Goal: Transaction & Acquisition: Purchase product/service

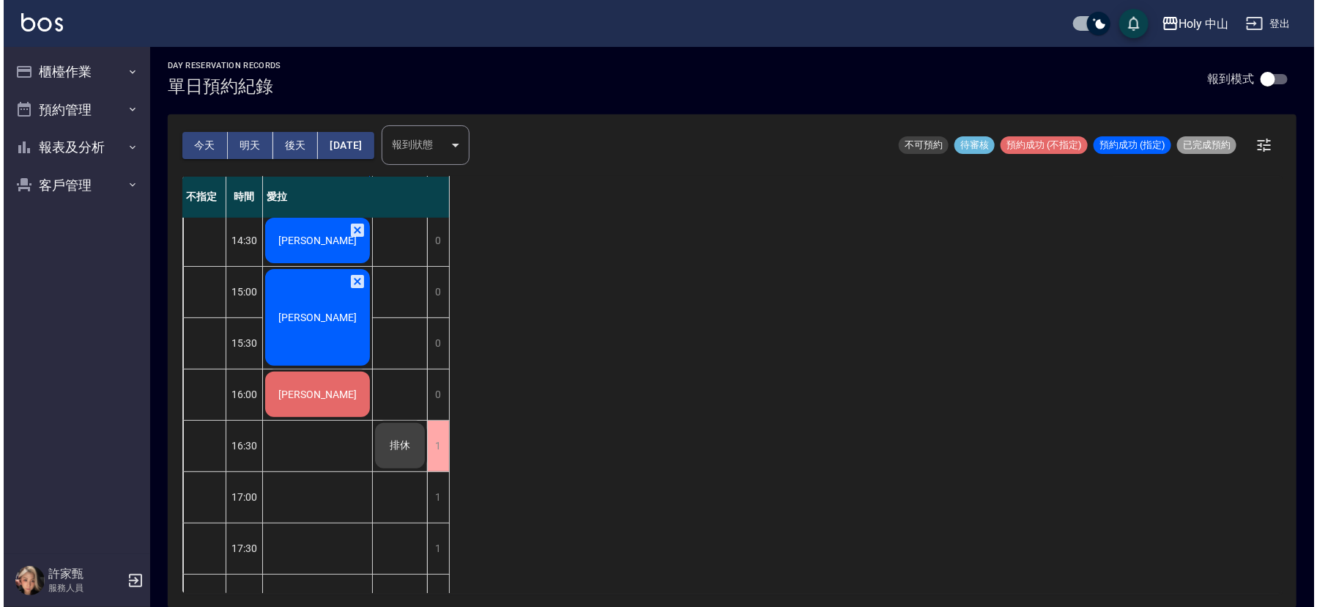
scroll to position [242, 0]
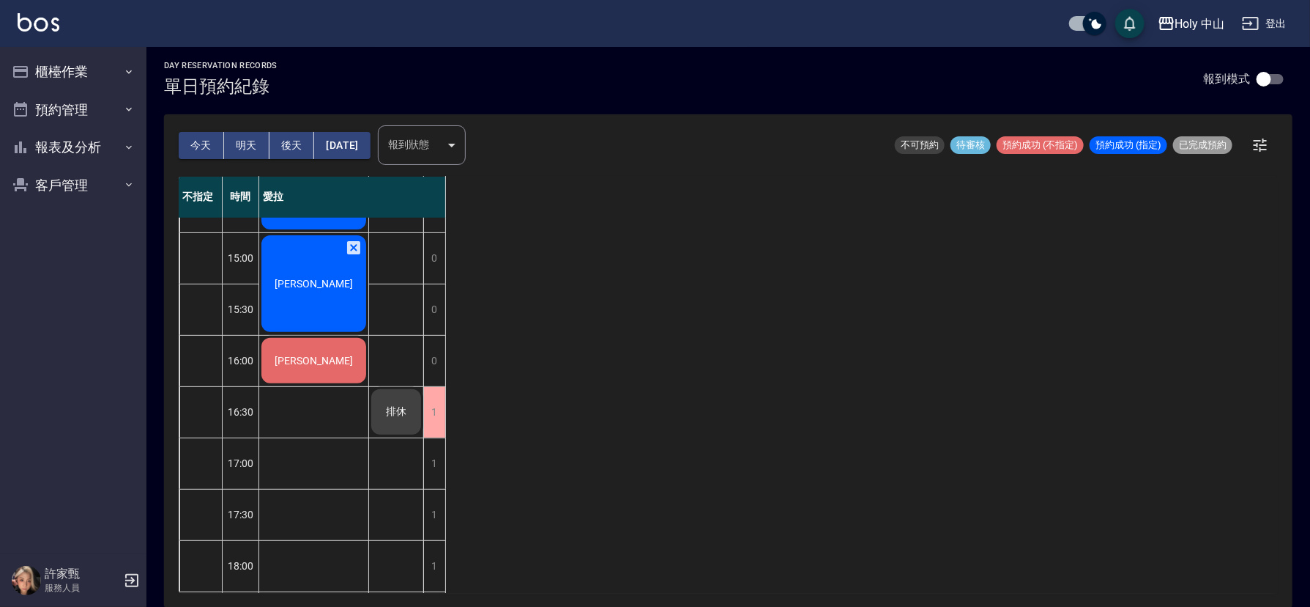
click at [342, 129] on div "陳先生" at bounding box center [313, 78] width 109 height 101
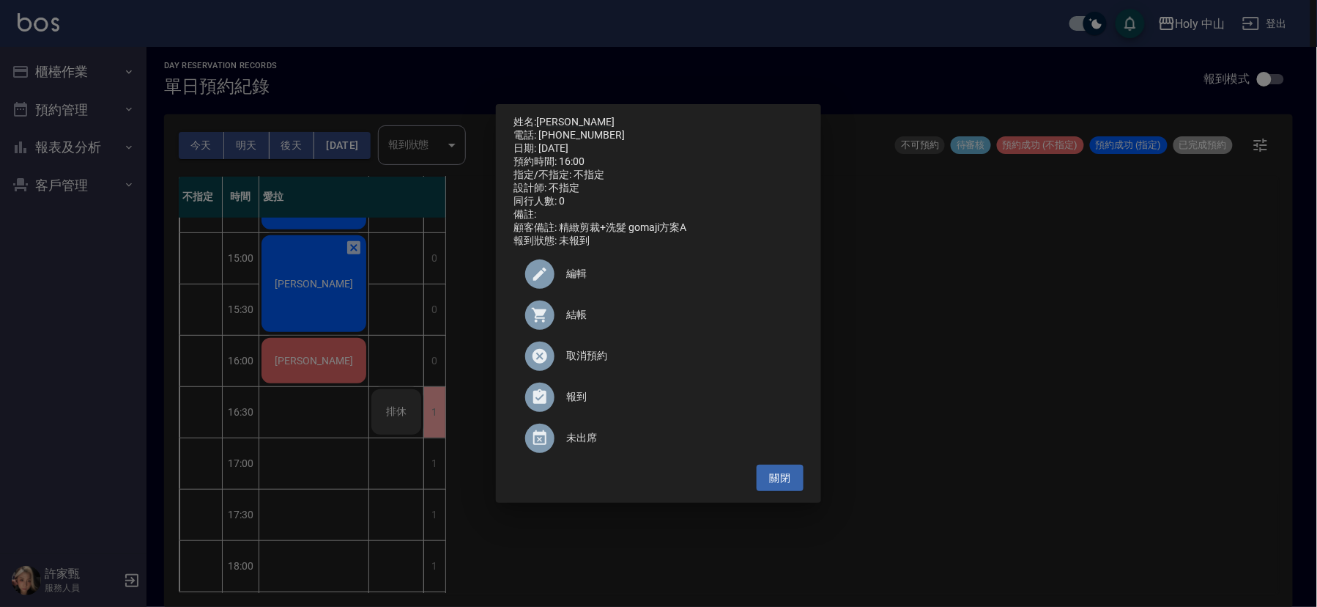
click at [580, 279] on span "編輯" at bounding box center [679, 273] width 226 height 15
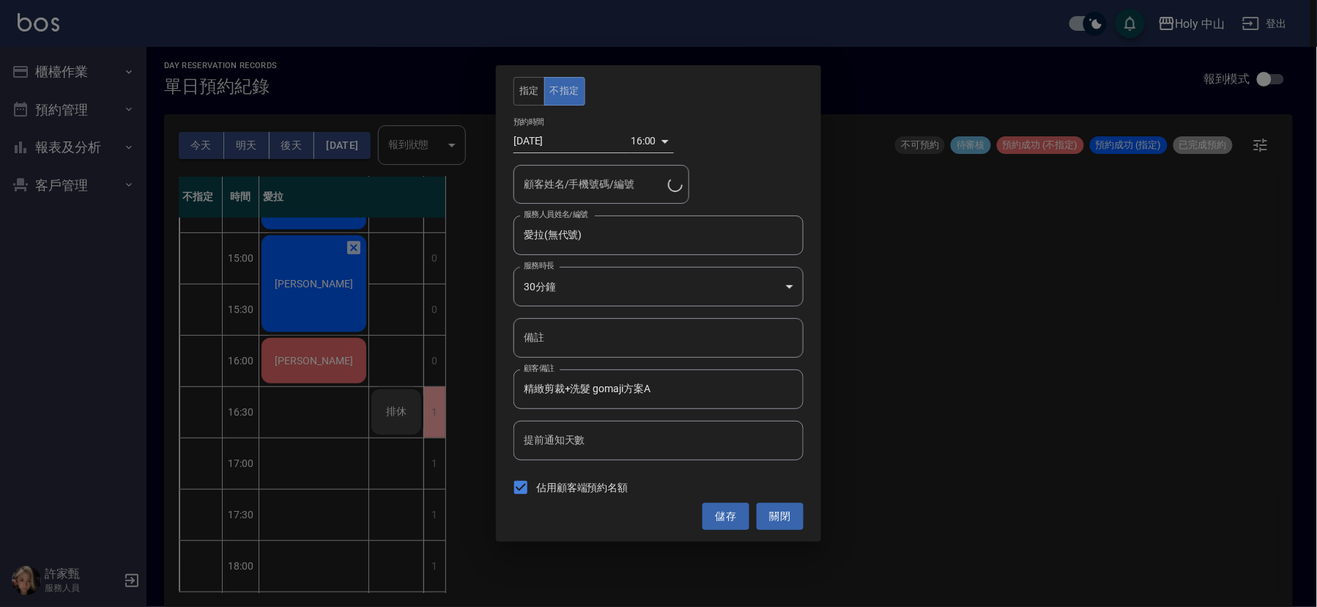
type input "陳先生/0983381690"
click at [657, 140] on div "16:00 1755763200000" at bounding box center [652, 141] width 43 height 24
click at [659, 136] on div "16:00 1755763200000" at bounding box center [652, 141] width 43 height 24
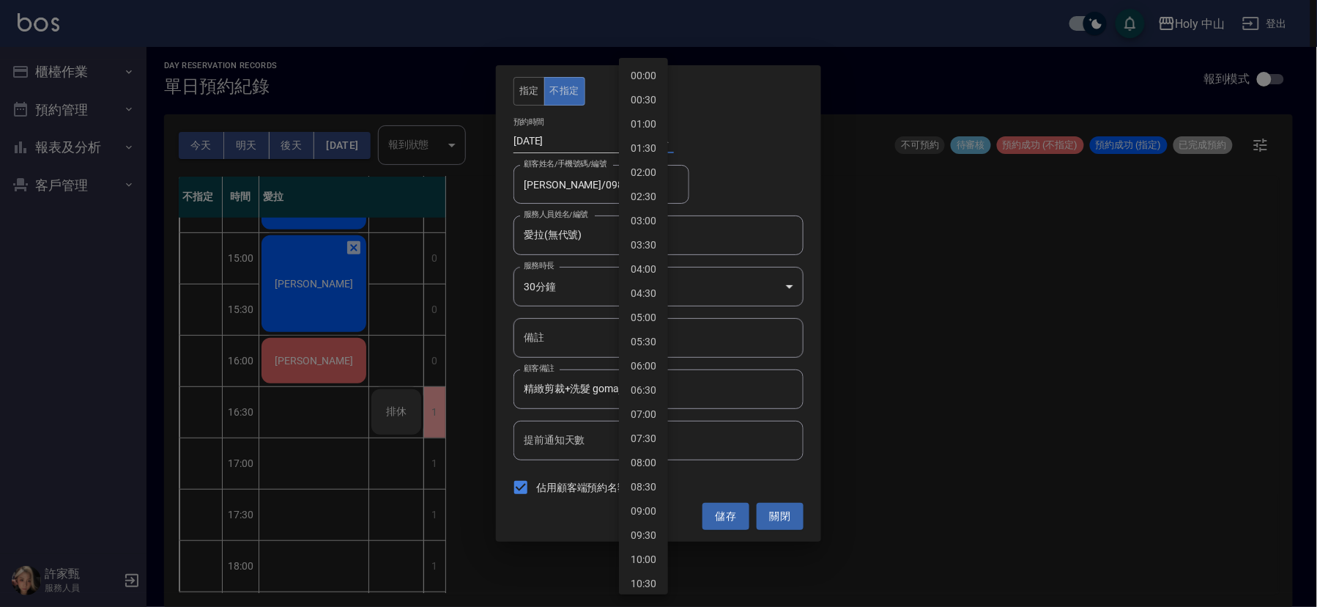
click at [642, 145] on body "Holy 中山 登出 櫃檯作業 打帳單 帳單列表 營業儀表板 現場電腦打卡 預約管理 預約管理 單日預約紀錄 單週預約紀錄 報表及分析 報表目錄 店家日報表 …" at bounding box center [658, 301] width 1317 height 611
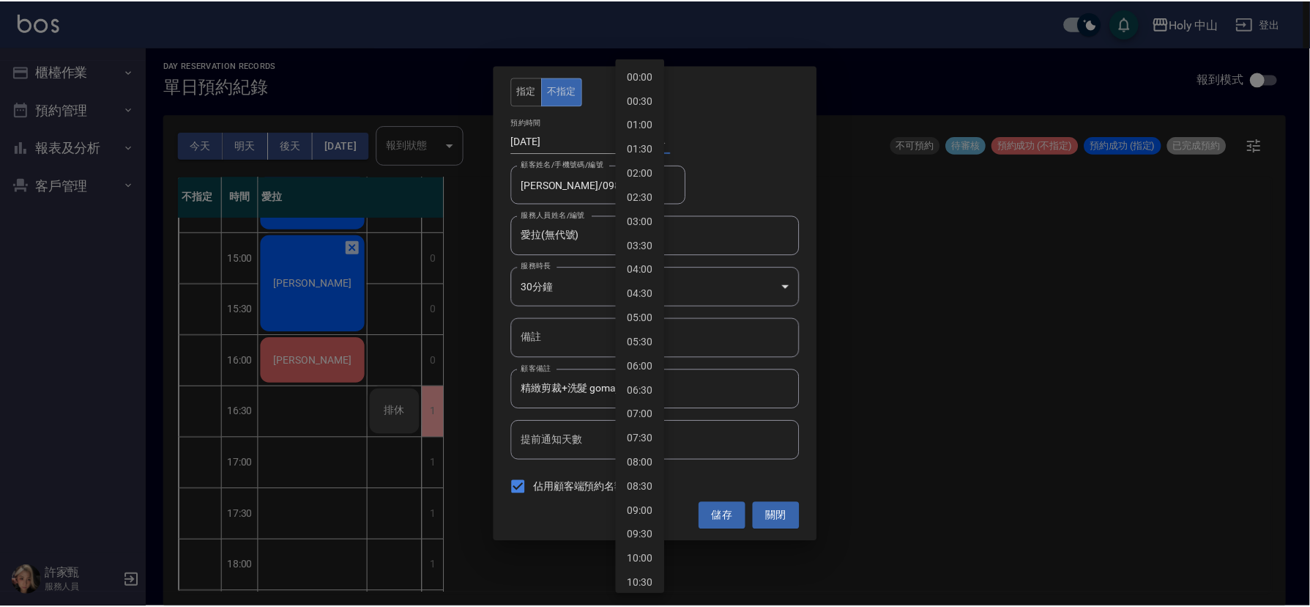
scroll to position [522, 0]
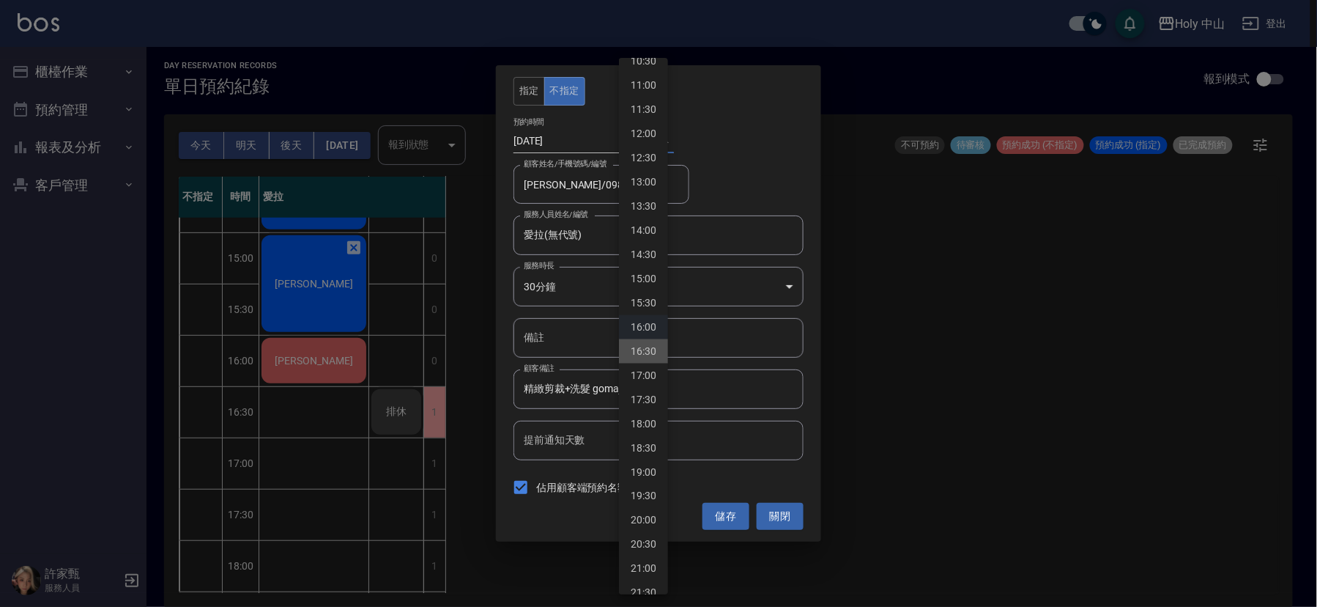
click at [639, 346] on li "16:30" at bounding box center [643, 351] width 49 height 24
type input "1755765000000"
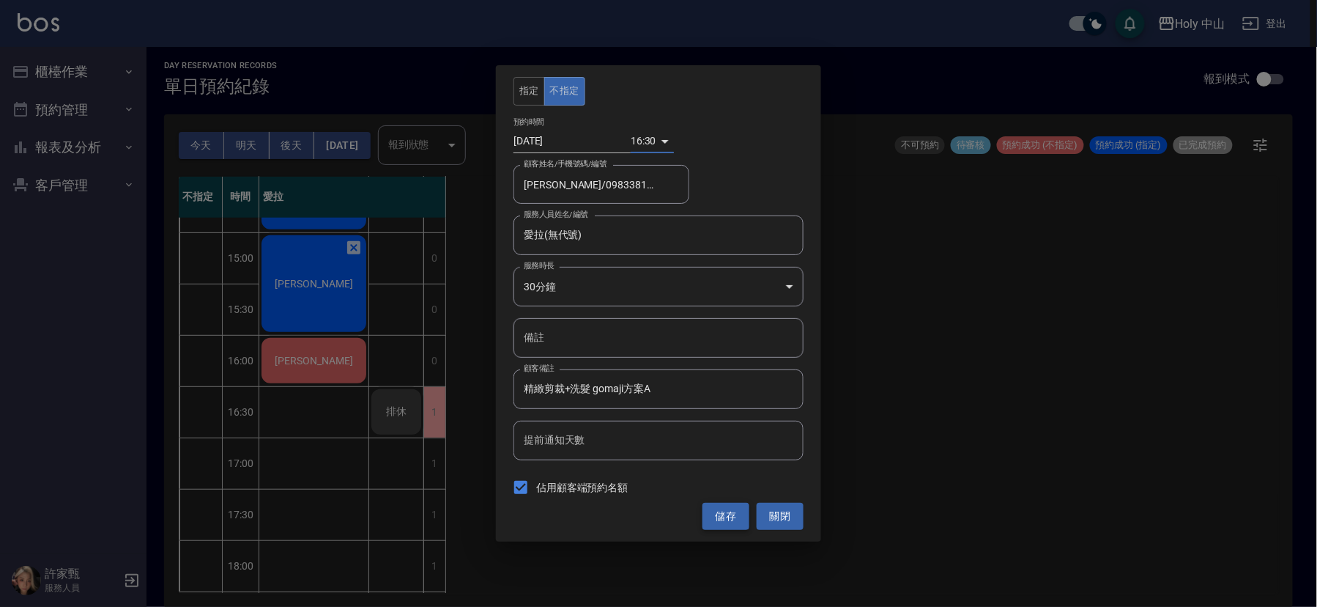
click at [716, 513] on button "儲存" at bounding box center [725, 516] width 47 height 27
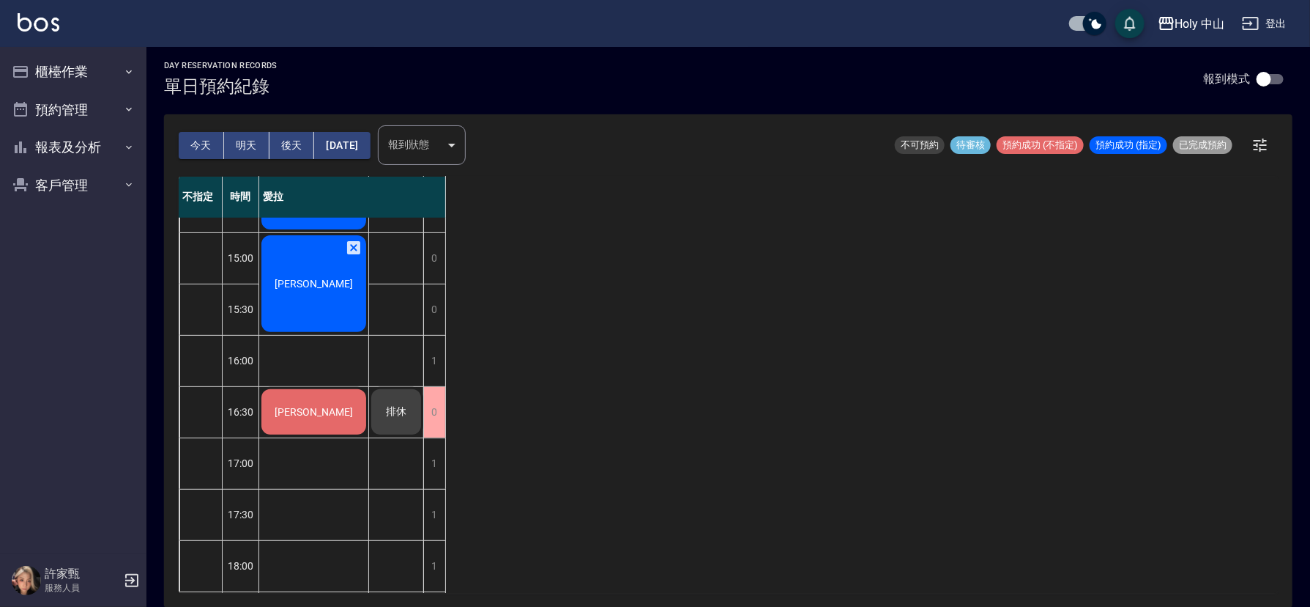
click at [356, 84] on span "排休" at bounding box center [314, 79] width 84 height 12
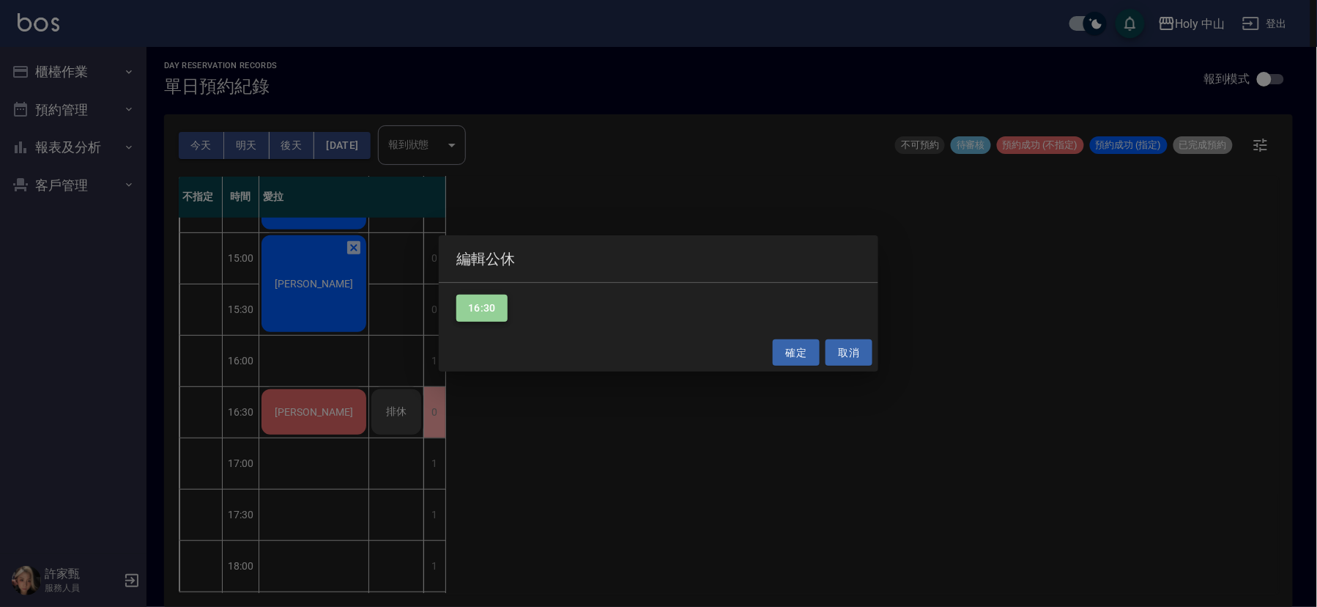
click at [492, 307] on button "16:30" at bounding box center [481, 307] width 51 height 27
click at [790, 344] on button "確定" at bounding box center [796, 352] width 47 height 27
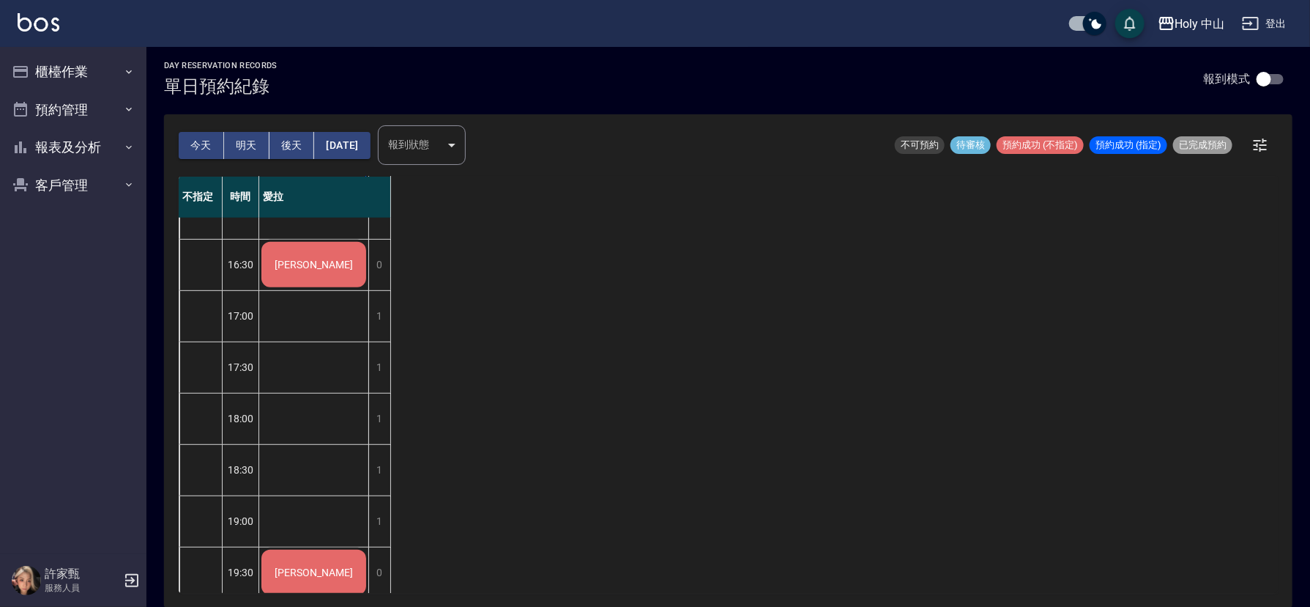
scroll to position [352, 0]
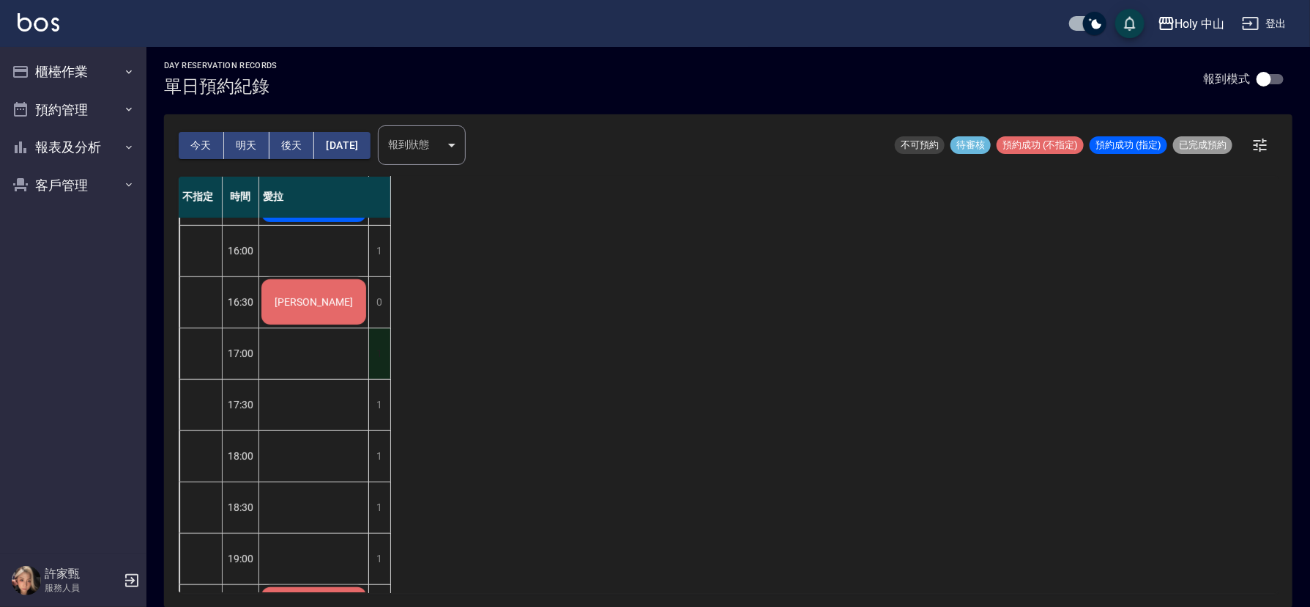
click at [374, 352] on div "1" at bounding box center [379, 353] width 22 height 51
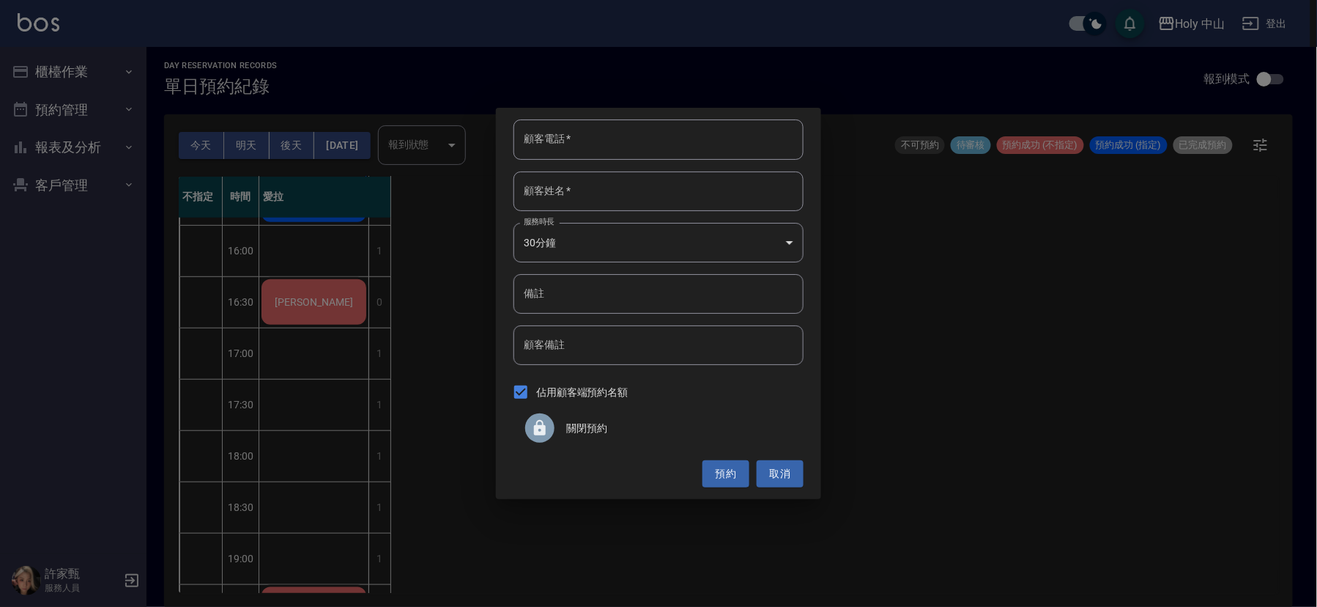
click at [570, 423] on span "關閉預約" at bounding box center [679, 427] width 226 height 15
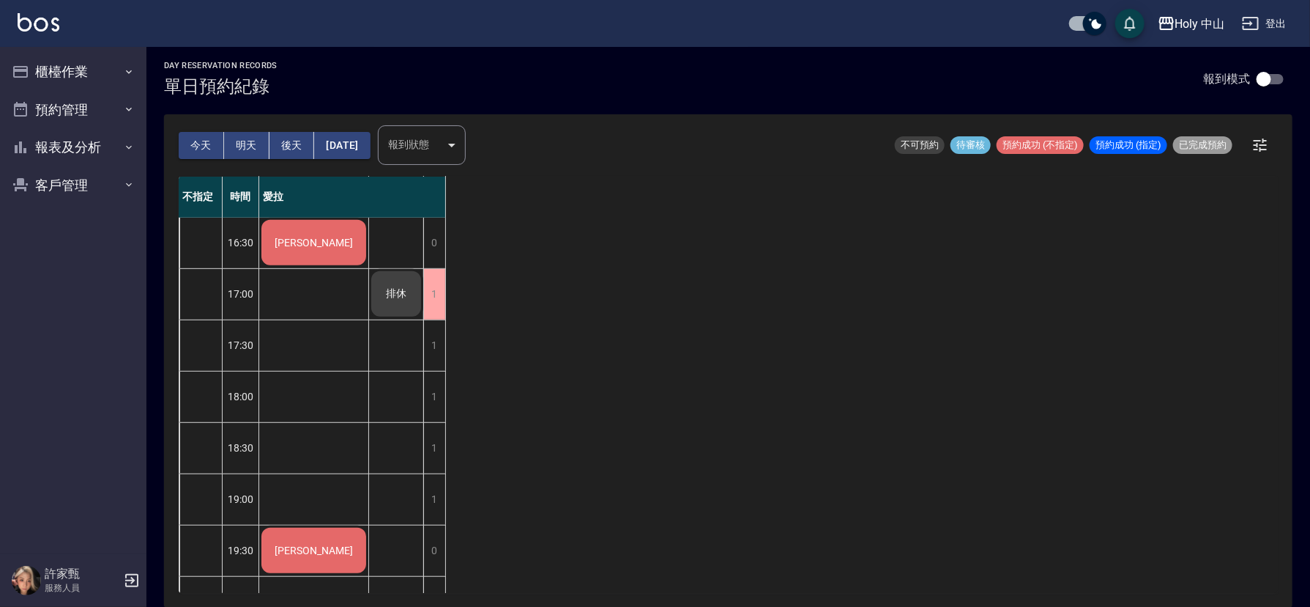
scroll to position [461, 0]
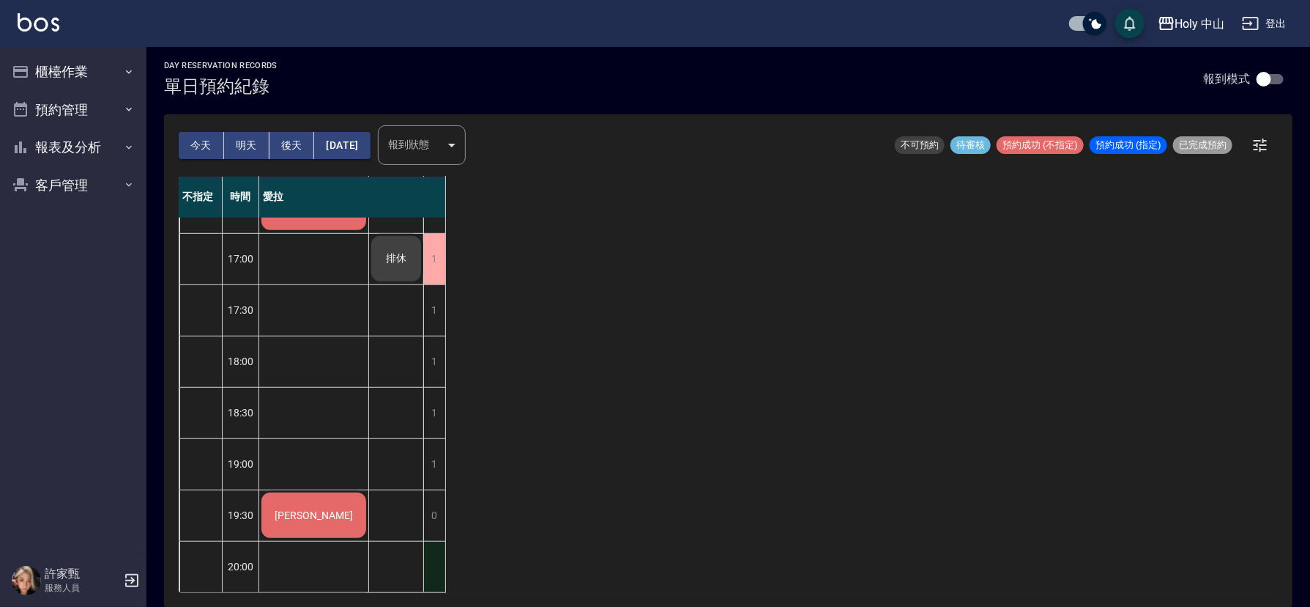
click at [435, 555] on div "1" at bounding box center [434, 566] width 22 height 51
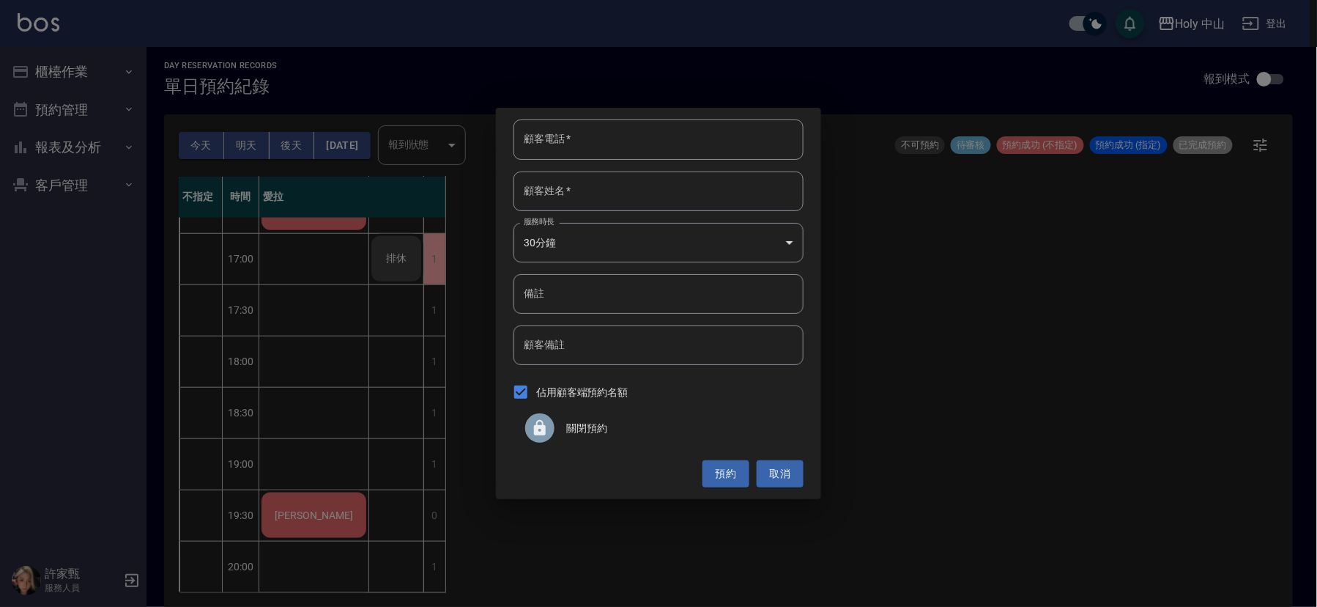
click at [593, 430] on span "關閉預約" at bounding box center [679, 427] width 226 height 15
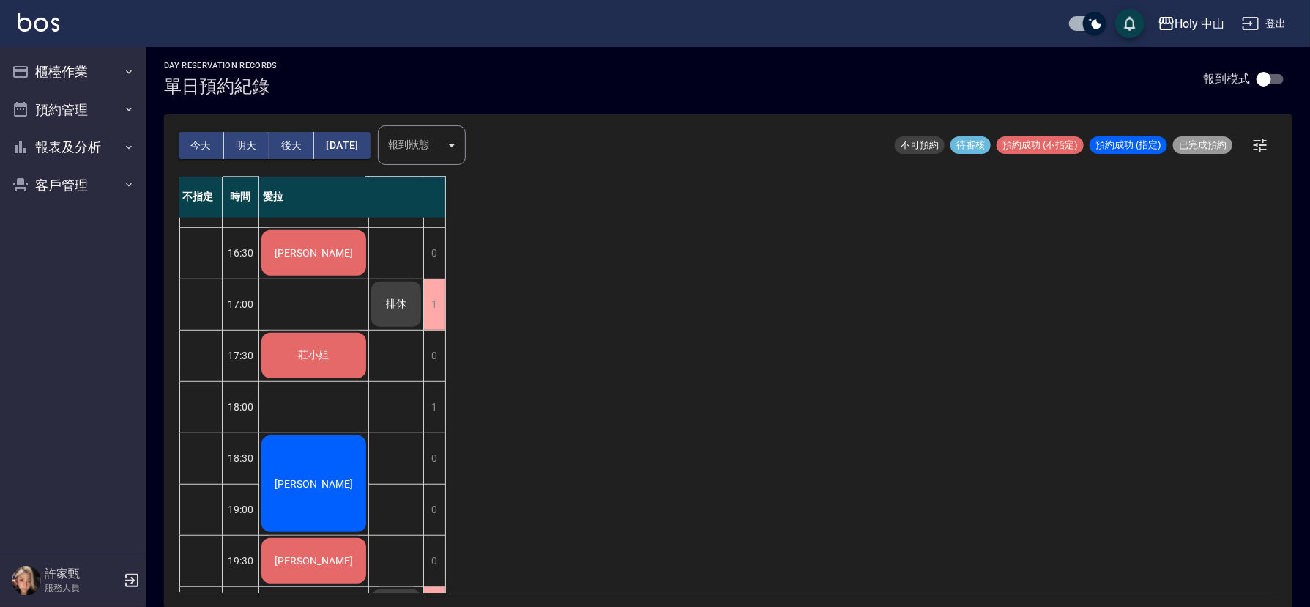
scroll to position [440, 0]
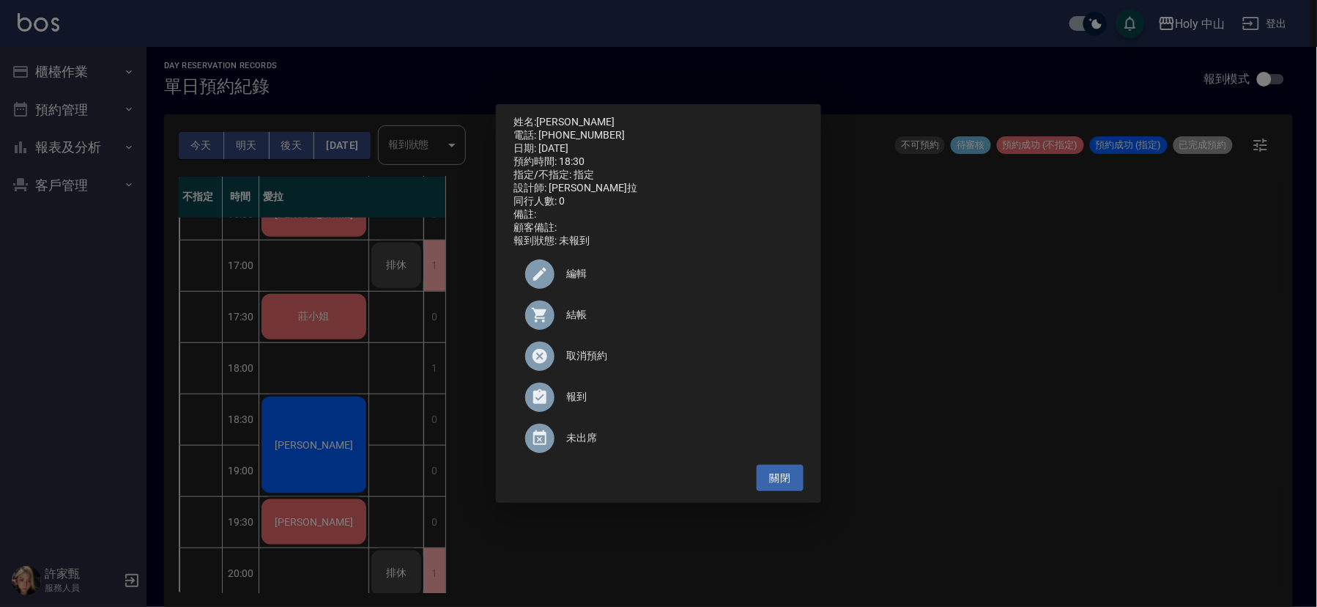
click at [578, 361] on span "取消預約" at bounding box center [679, 355] width 226 height 15
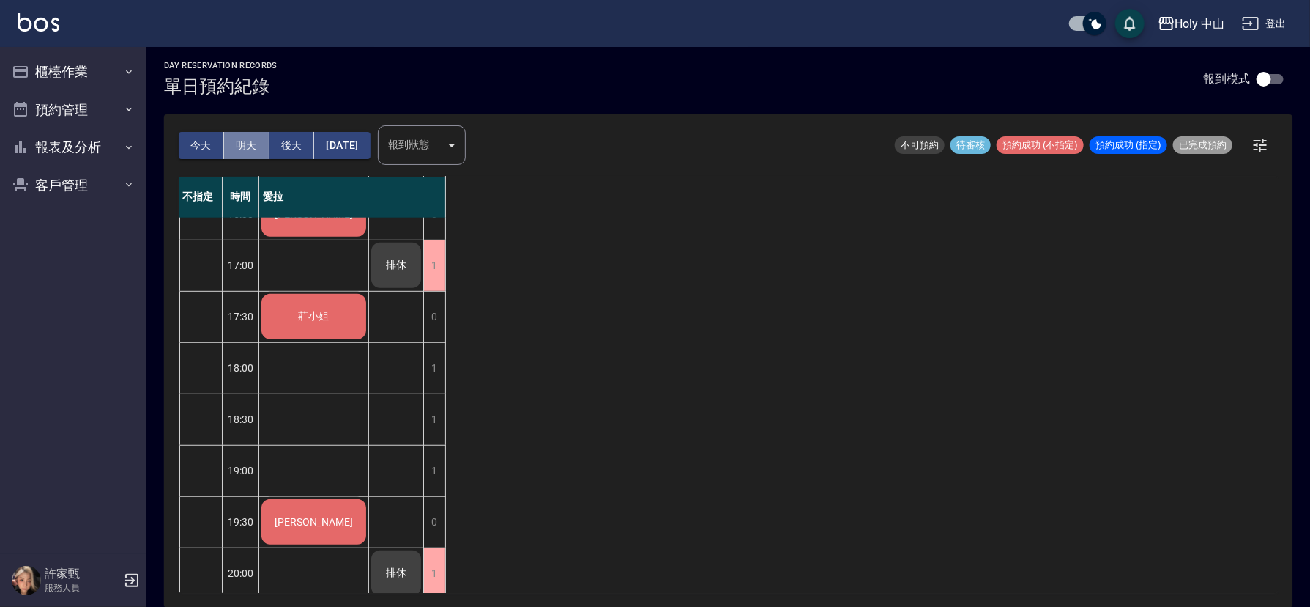
click at [245, 141] on button "明天" at bounding box center [246, 145] width 45 height 27
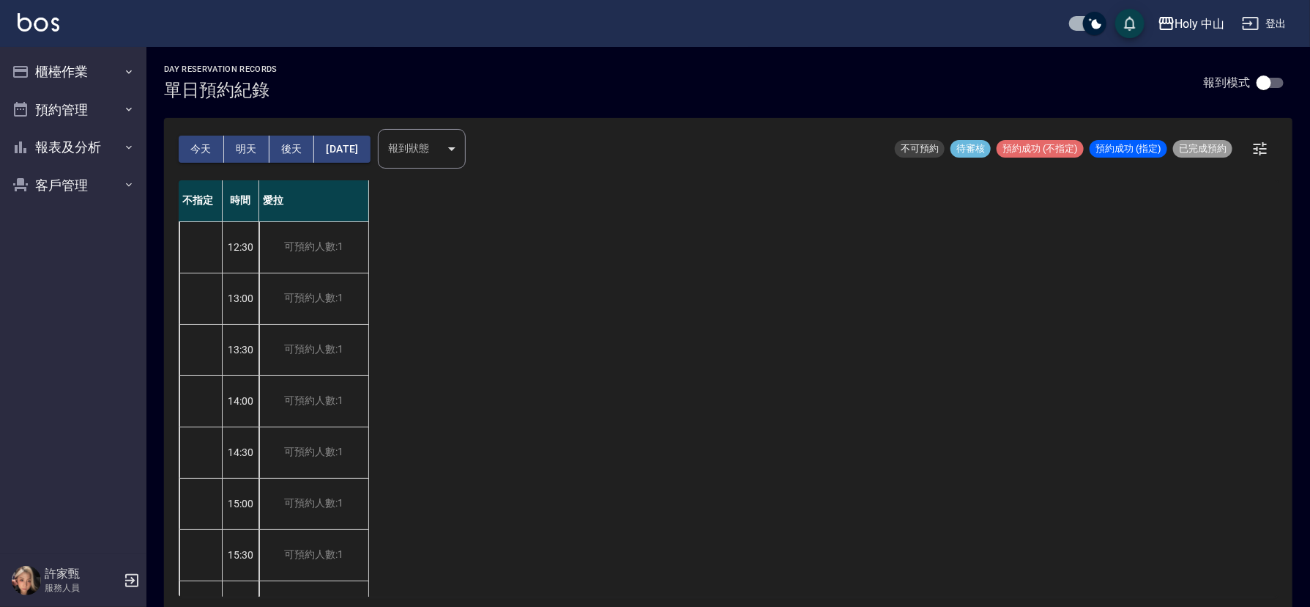
click at [252, 146] on button "明天" at bounding box center [246, 149] width 45 height 27
click at [202, 145] on button "今天" at bounding box center [201, 149] width 45 height 27
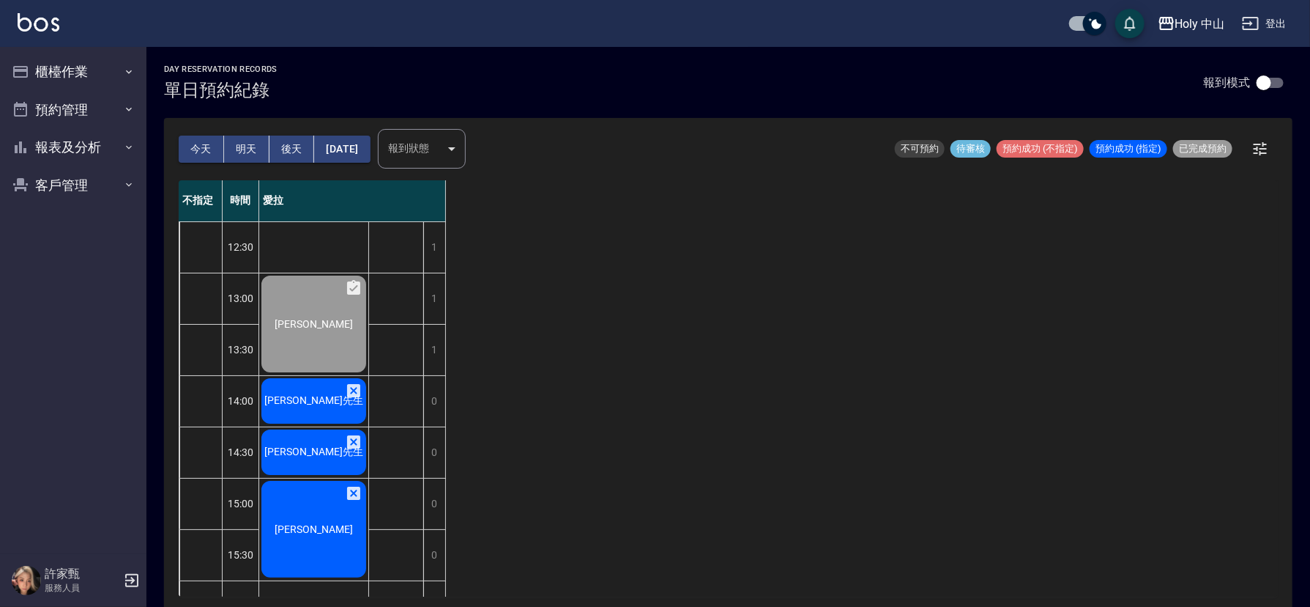
click at [316, 330] on span "[PERSON_NAME]" at bounding box center [314, 324] width 84 height 12
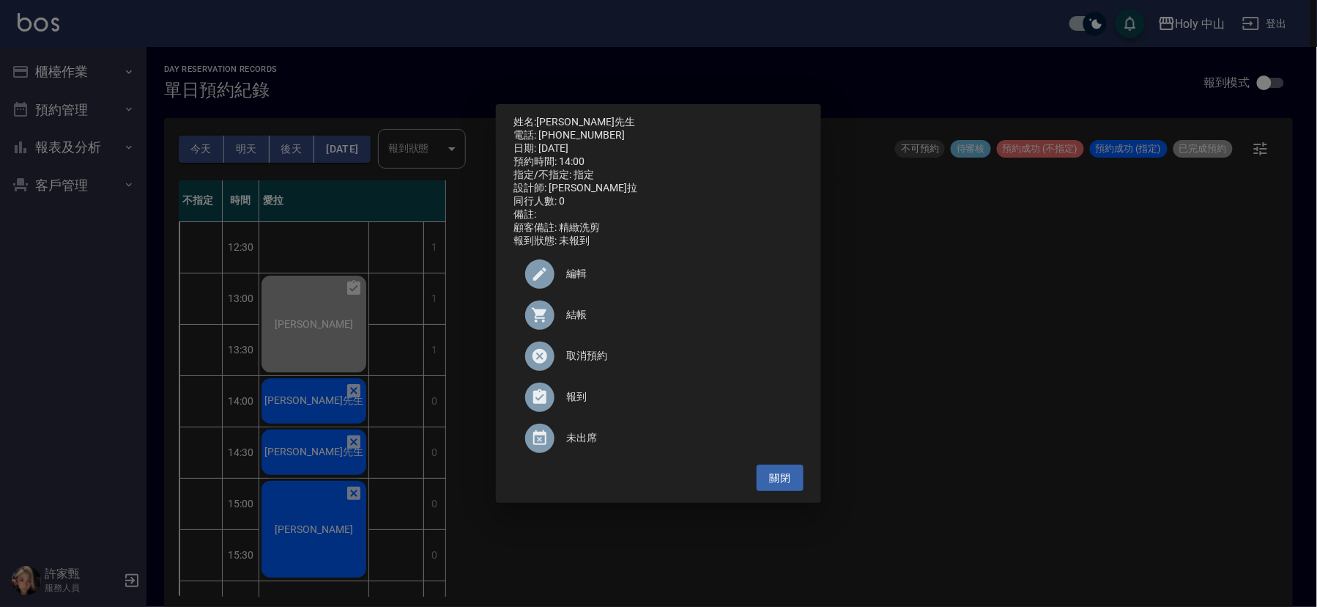
click at [583, 322] on span "結帳" at bounding box center [679, 314] width 226 height 15
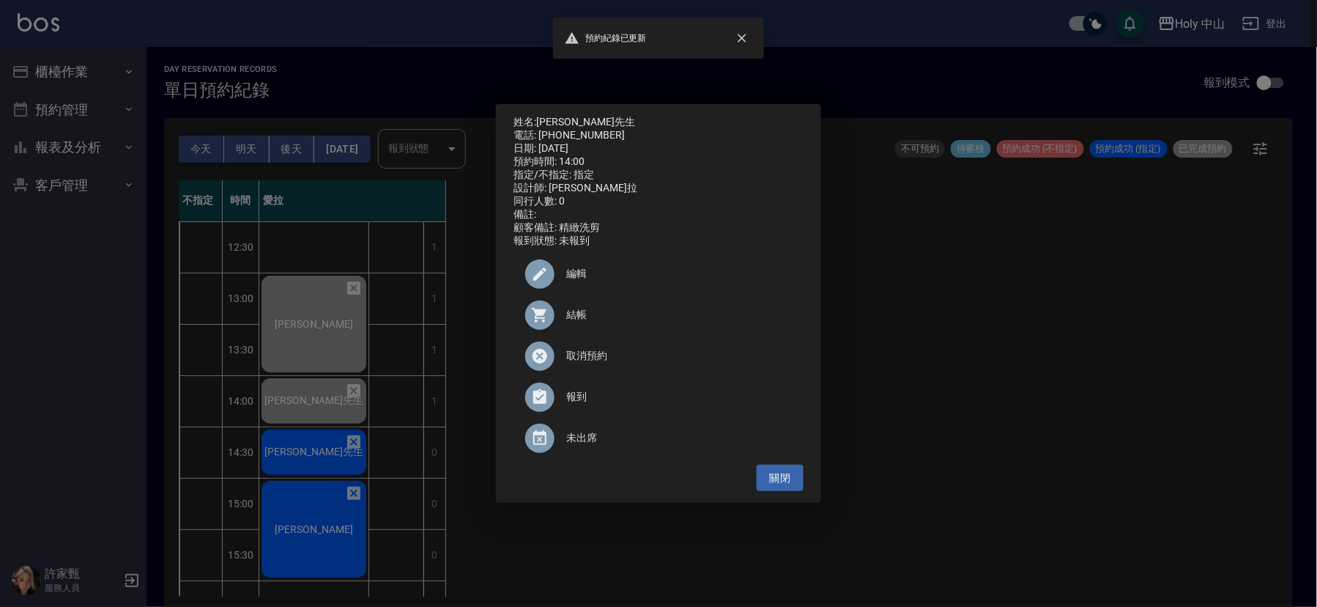
click at [300, 461] on div "姓名: 杜先生 電話: 0918076543 日期: 2025/08/21 預約時間: 14:00 指定/不指定: 指定 設計師: 愛拉 同行人數: 0 備註…" at bounding box center [658, 303] width 1317 height 607
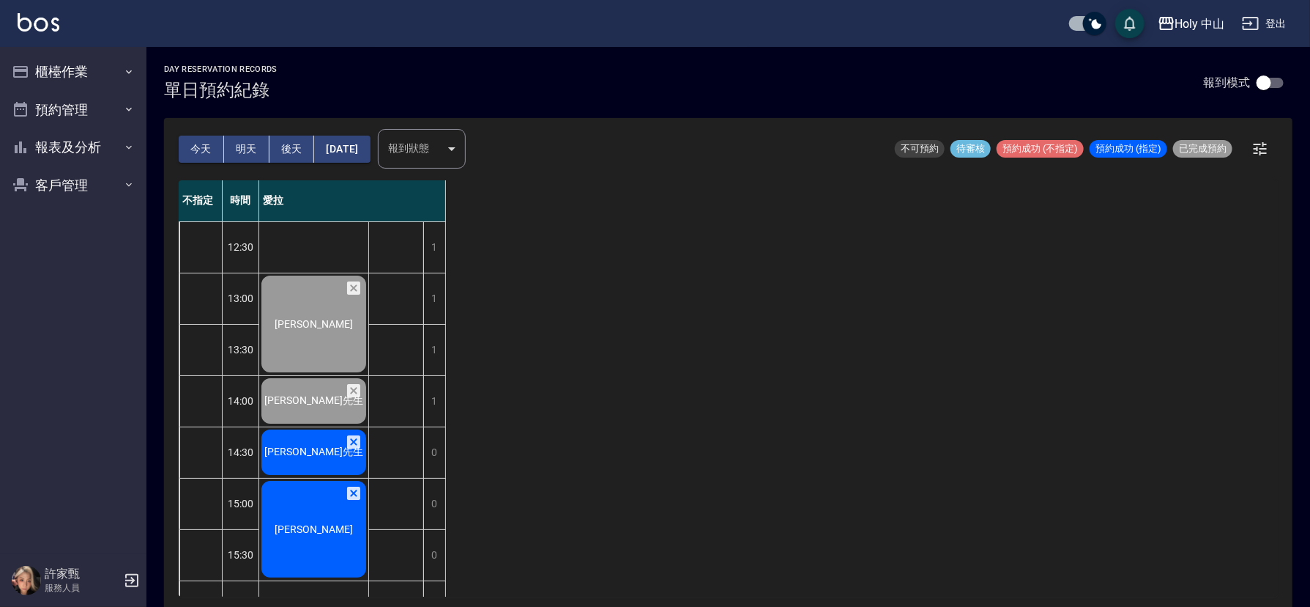
click at [301, 374] on div "[PERSON_NAME]" at bounding box center [313, 323] width 109 height 101
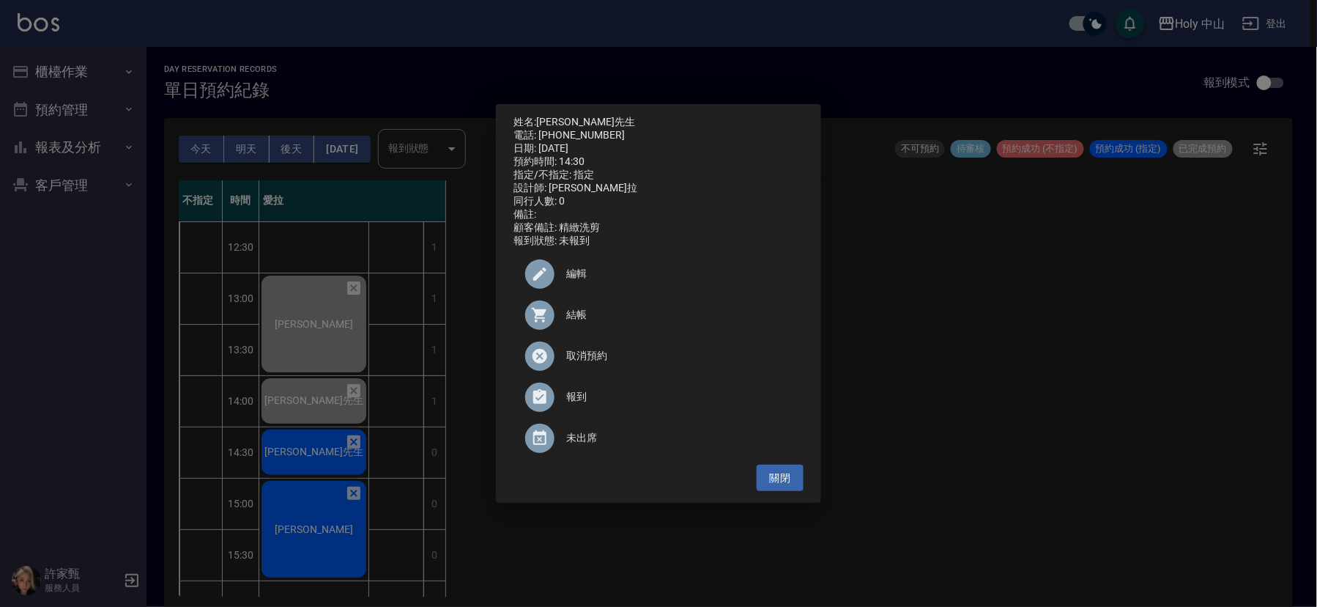
click at [578, 322] on span "結帳" at bounding box center [679, 314] width 226 height 15
click at [1015, 307] on div "姓名: 杜先生 電話: 0918076543 日期: 2025/08/21 預約時間: 14:30 指定/不指定: 指定 設計師: 愛拉 同行人數: 0 備註…" at bounding box center [658, 303] width 1317 height 607
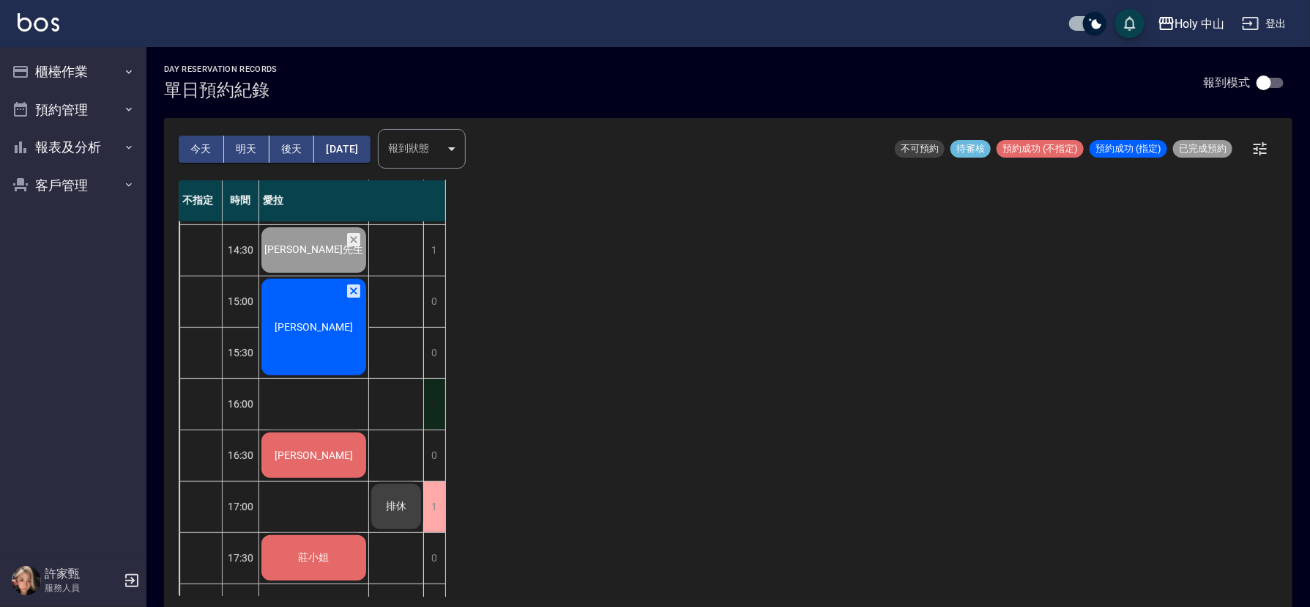
scroll to position [220, 0]
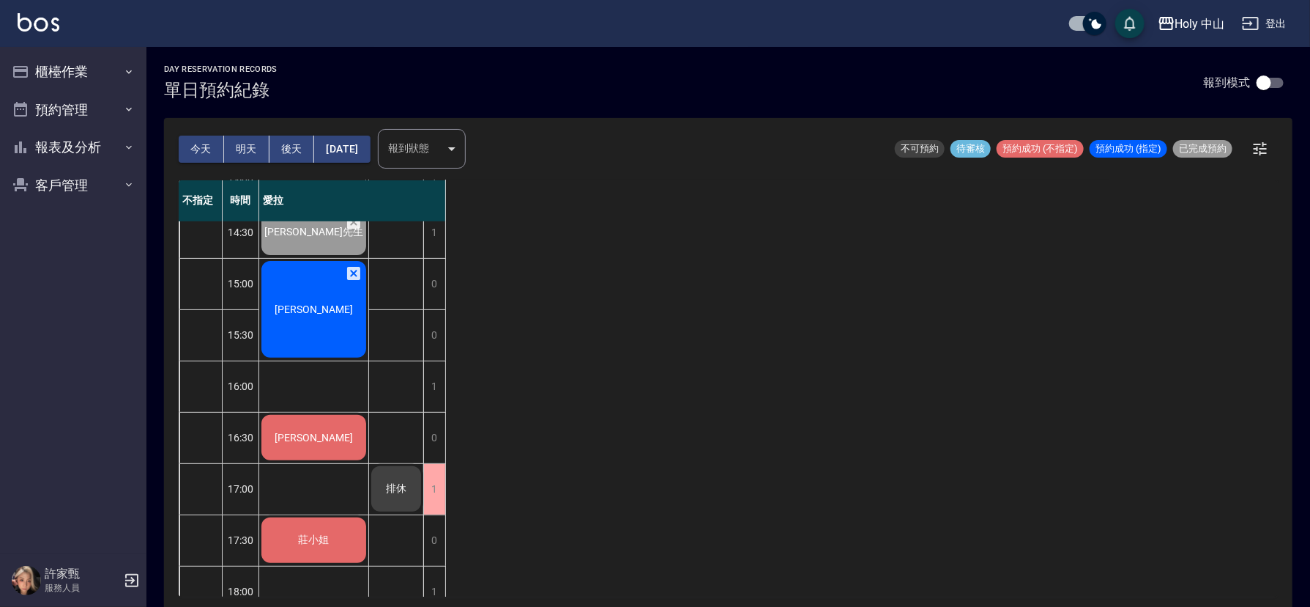
click at [316, 110] on span "[PERSON_NAME]" at bounding box center [314, 104] width 84 height 12
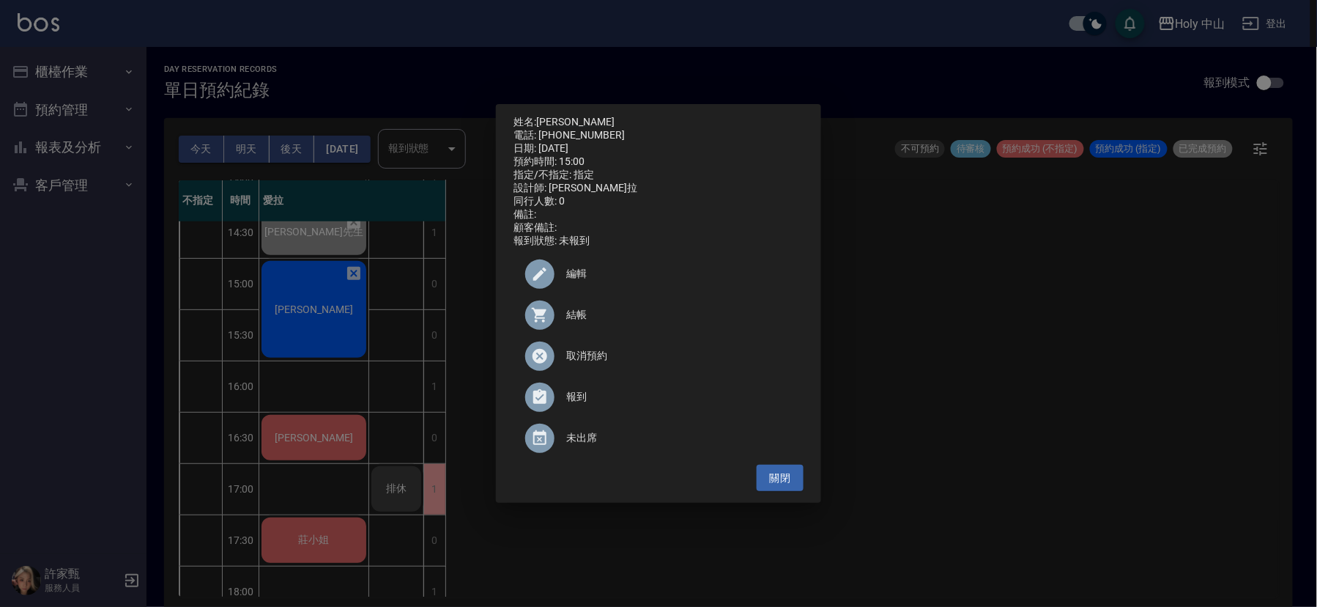
click at [576, 322] on span "結帳" at bounding box center [679, 314] width 226 height 15
click at [962, 383] on div "姓名: 林敏雄 電話: 0910070752 日期: 2025/08/21 預約時間: 15:00 指定/不指定: 指定 設計師: 愛拉 同行人數: 0 備註…" at bounding box center [658, 303] width 1317 height 607
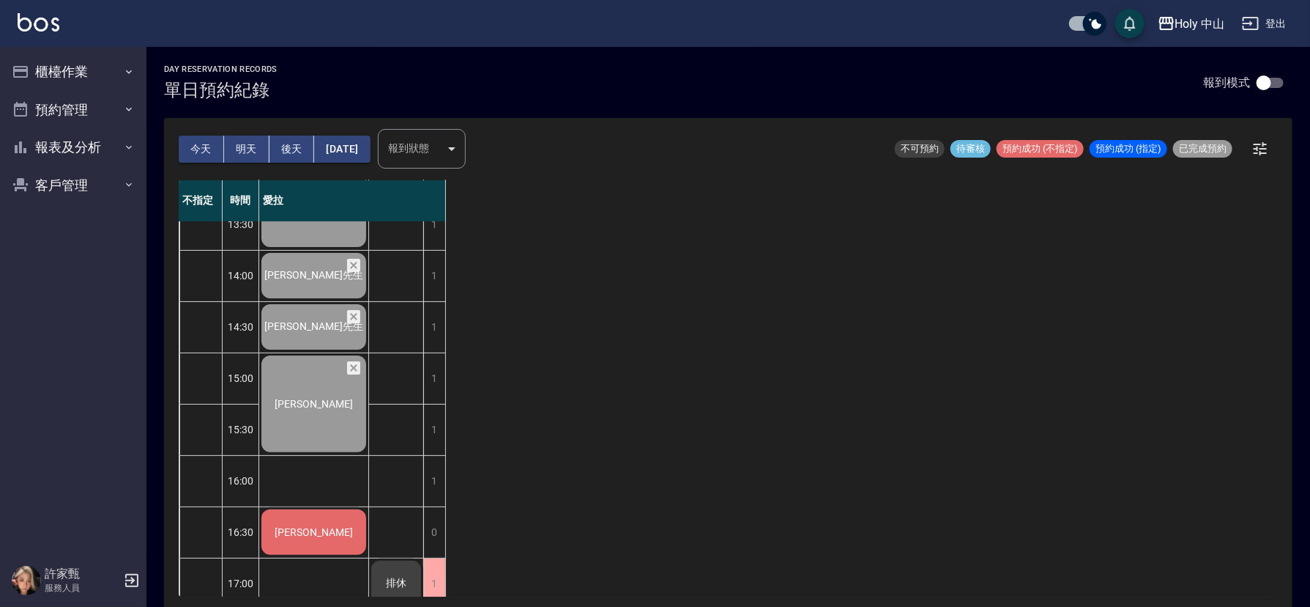
scroll to position [22, 0]
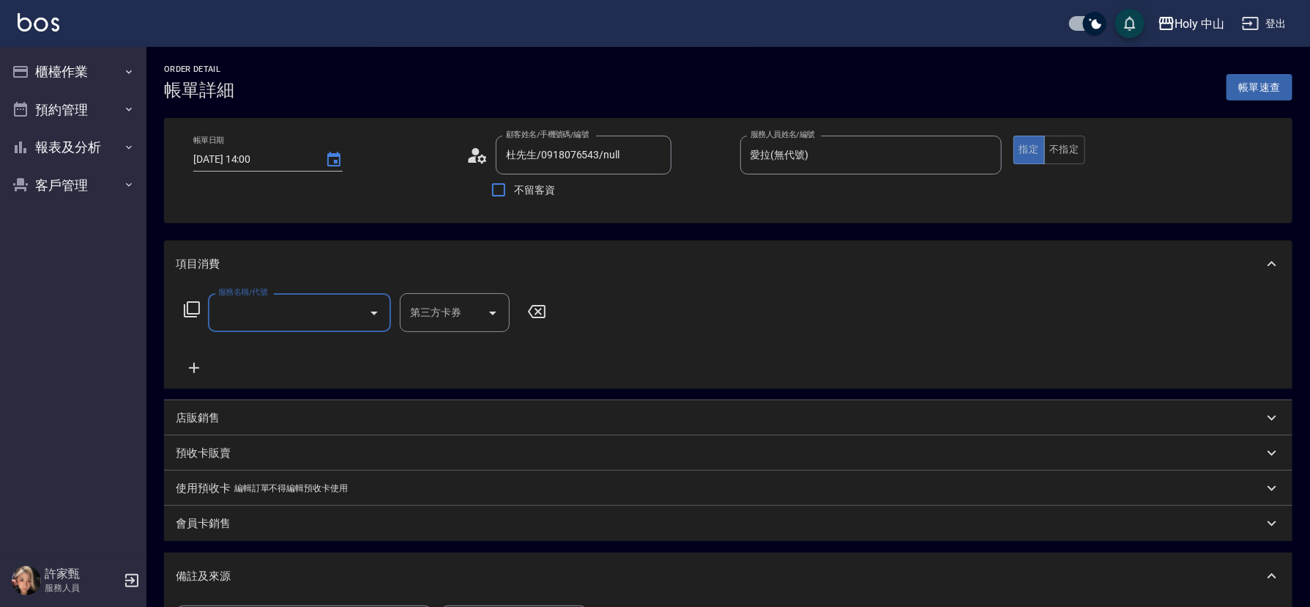
click at [264, 304] on input "服務名稱/代號" at bounding box center [289, 313] width 148 height 26
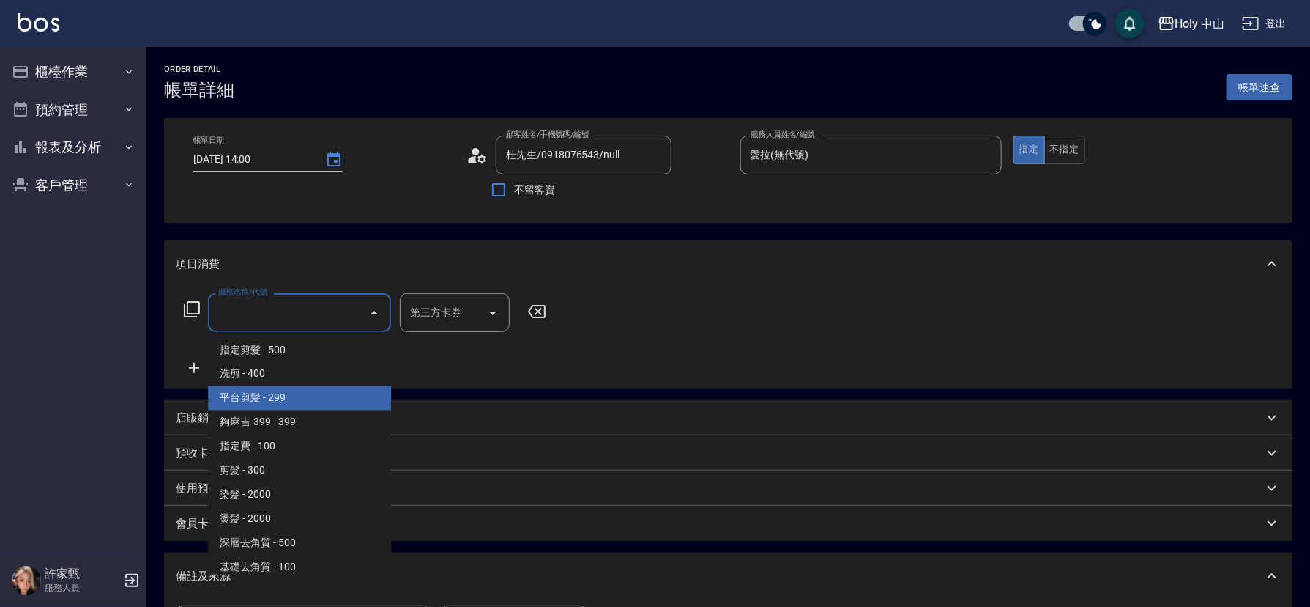
click at [277, 398] on span "平台剪髮 - 299" at bounding box center [299, 398] width 183 height 24
type input "平台剪髮(4)"
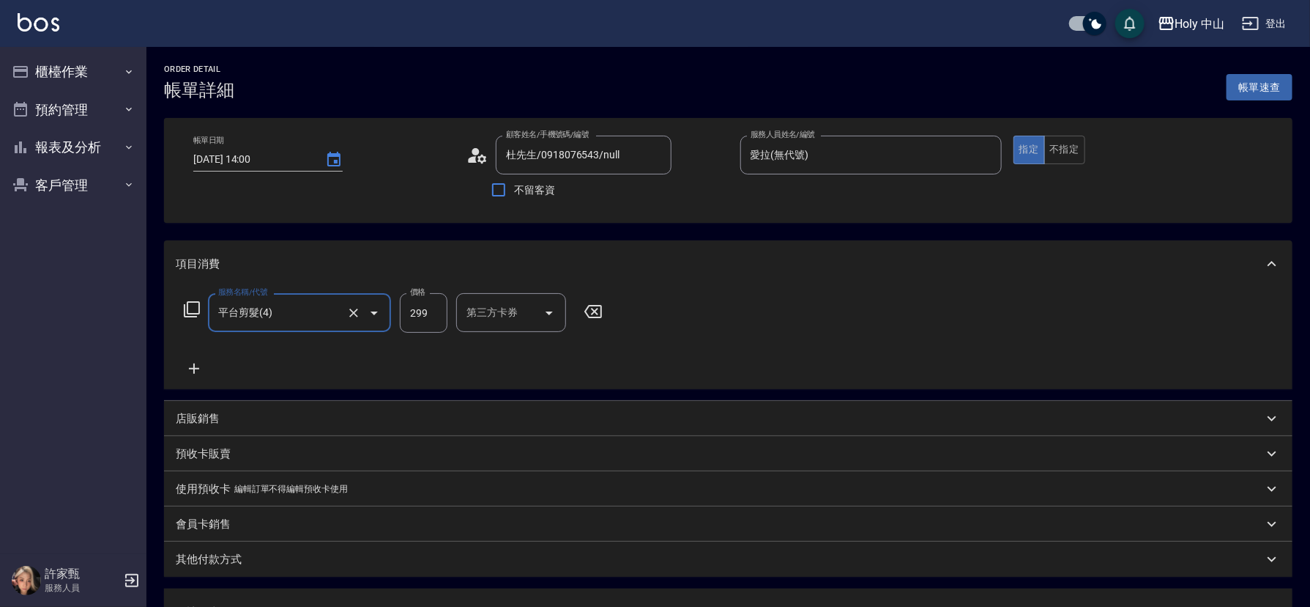
click at [505, 316] on div "第三方卡券 第三方卡券" at bounding box center [511, 312] width 110 height 39
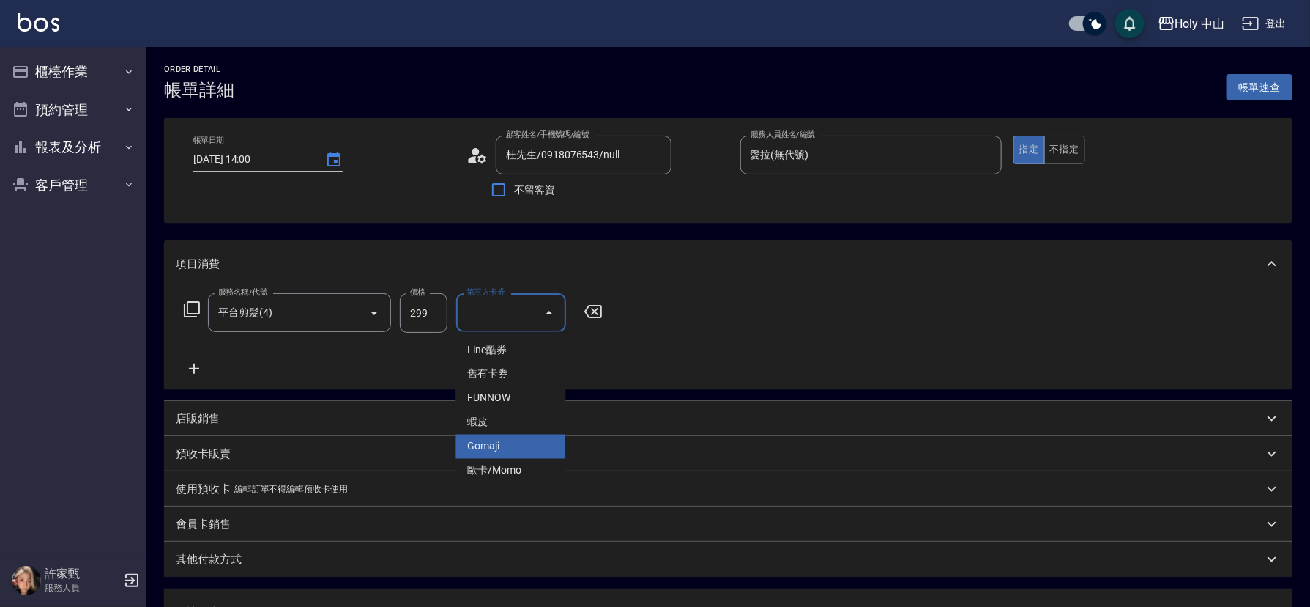
click at [494, 439] on span "Gomaji" at bounding box center [511, 446] width 110 height 24
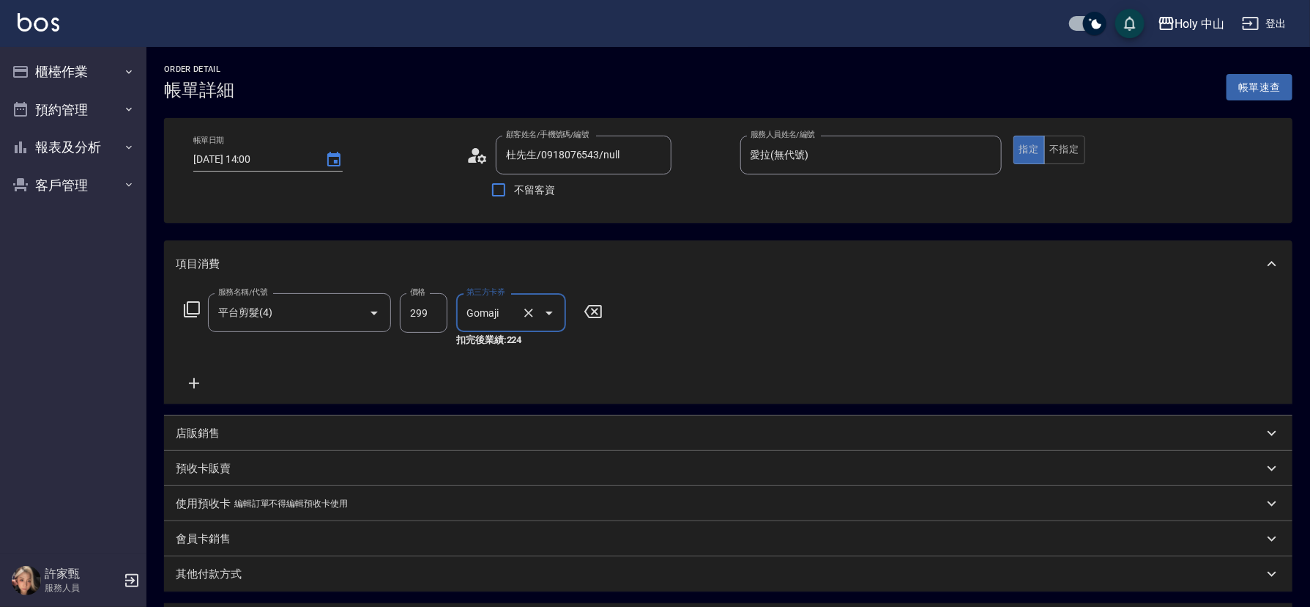
type input "Gomaji"
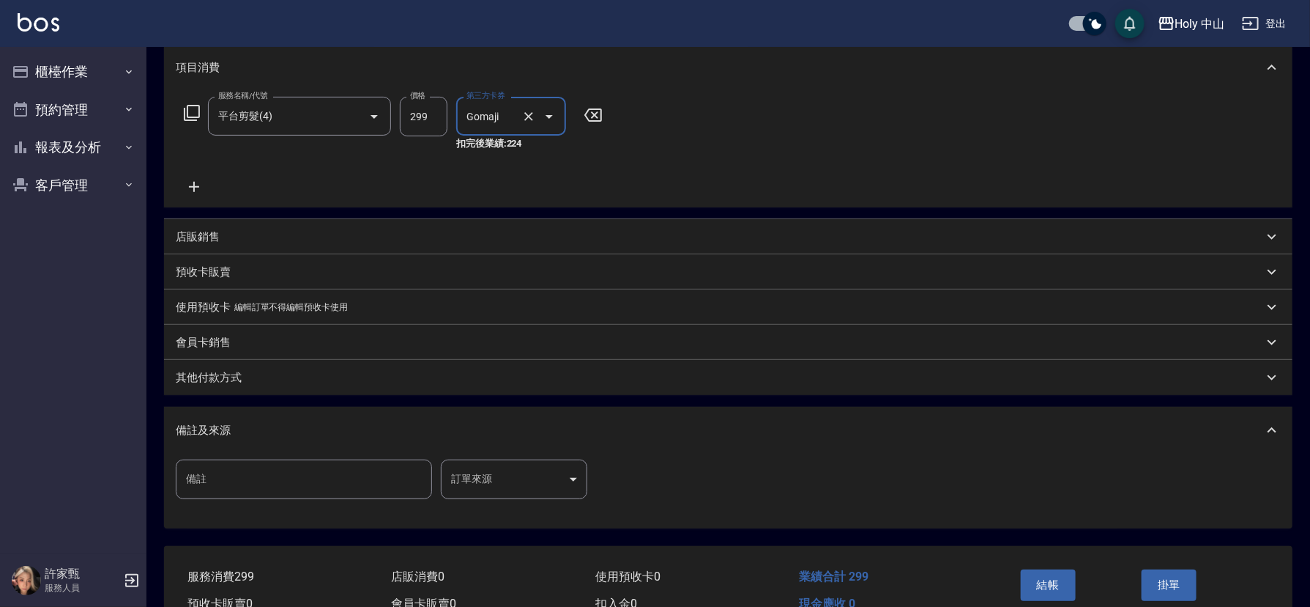
scroll to position [220, 0]
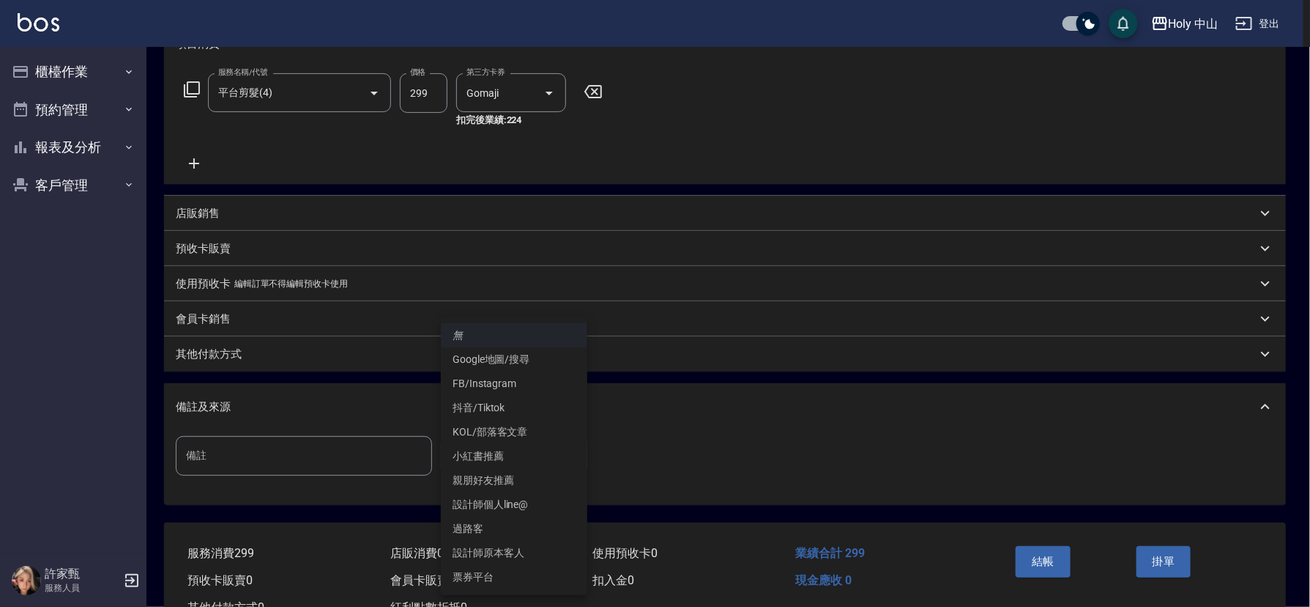
click at [514, 459] on body "Holy 中山 登出 櫃檯作業 打帳單 帳單列表 營業儀表板 現場電腦打卡 預約管理 預約管理 單日預約紀錄 單週預約紀錄 報表及分析 報表目錄 店家日報表 …" at bounding box center [655, 218] width 1310 height 876
click at [511, 557] on li "設計師原本客人" at bounding box center [514, 553] width 147 height 24
type input "設計師原本客人"
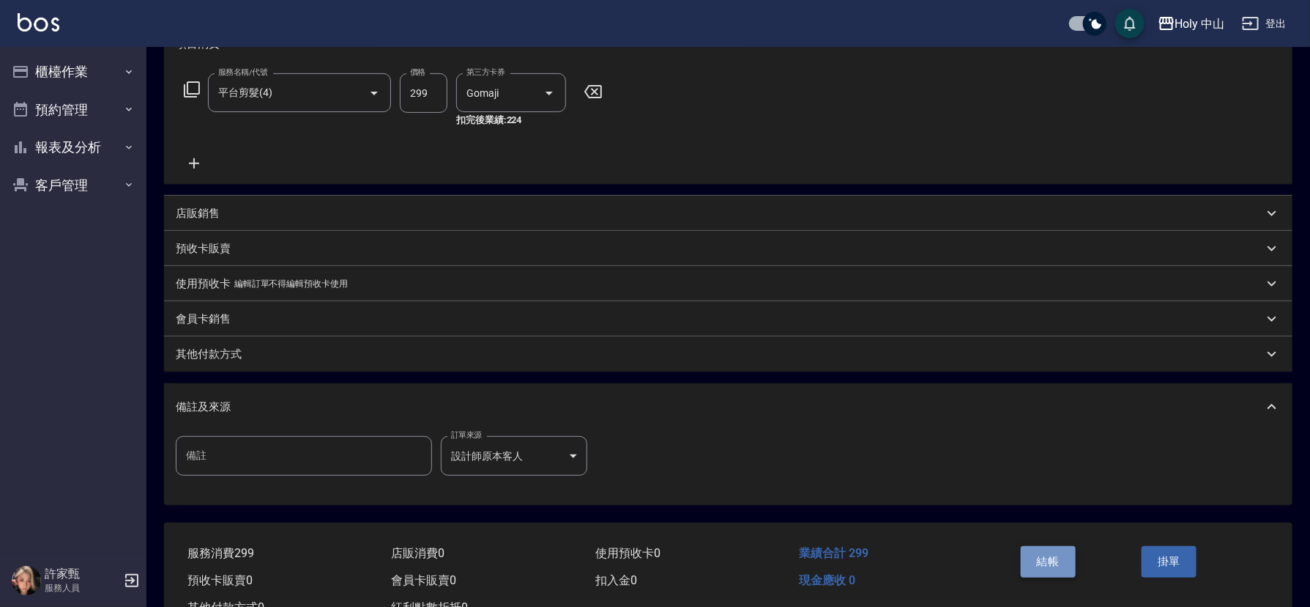
click at [1048, 557] on button "結帳" at bounding box center [1048, 561] width 55 height 31
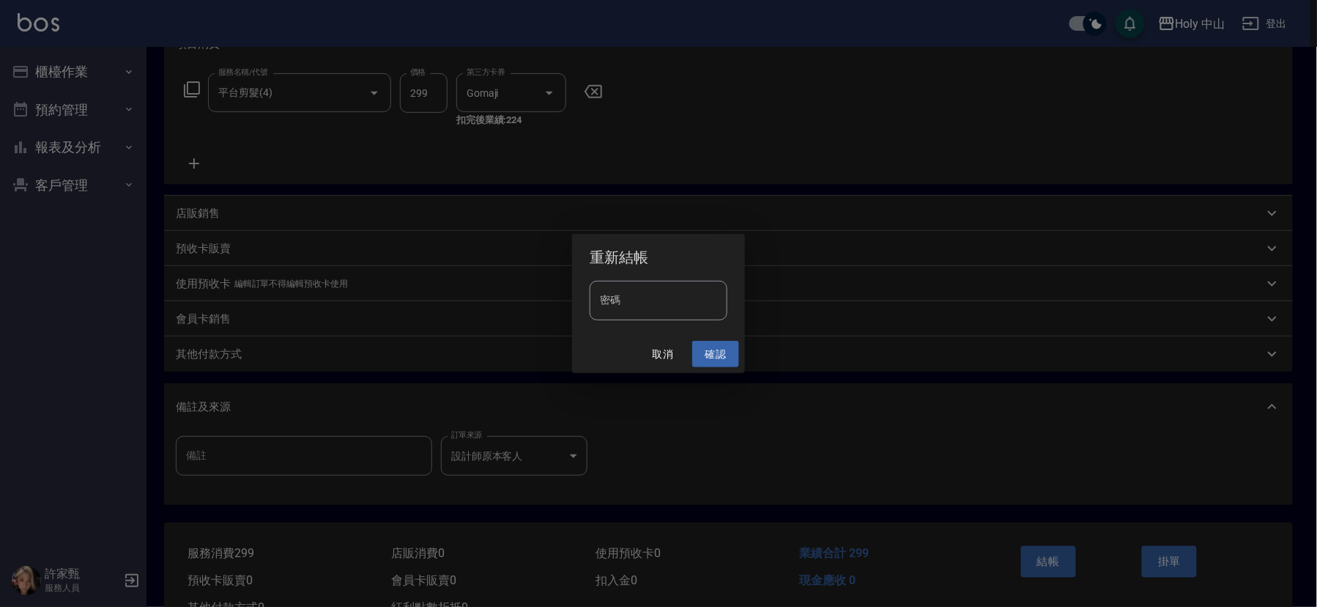
click at [712, 349] on button "確認" at bounding box center [715, 354] width 47 height 27
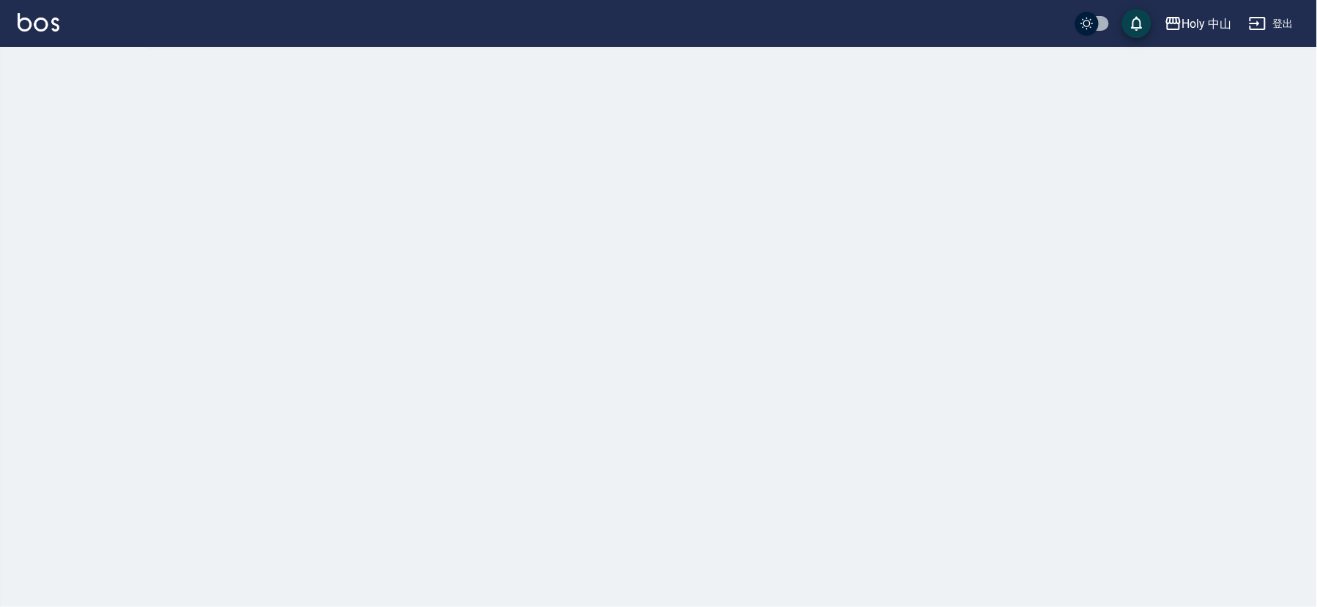
checkbox input "true"
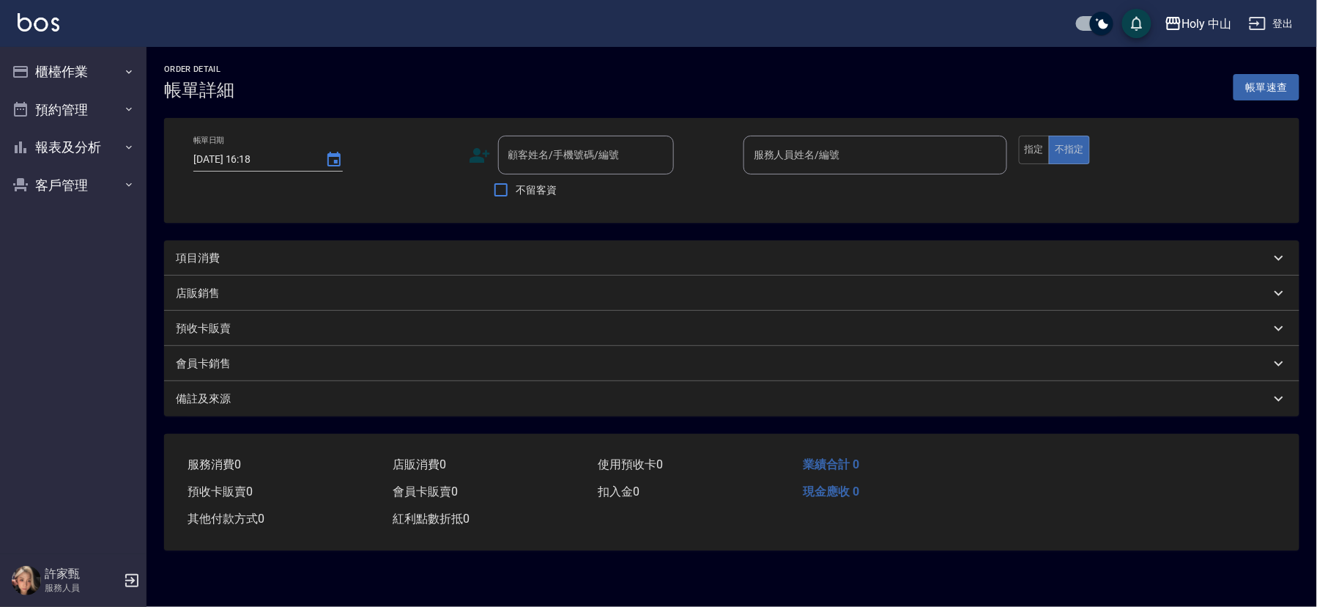
type input "2025/08/21 14:30"
type input "愛拉(無代號)"
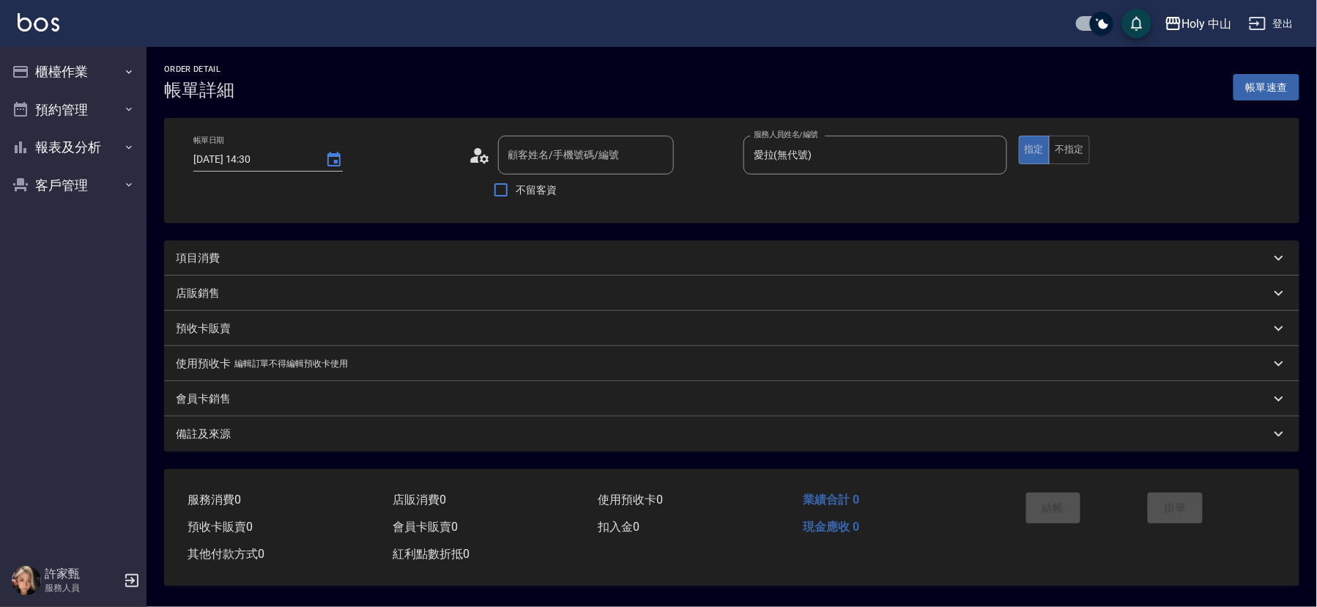
click at [404, 251] on div "項目消費" at bounding box center [723, 258] width 1094 height 15
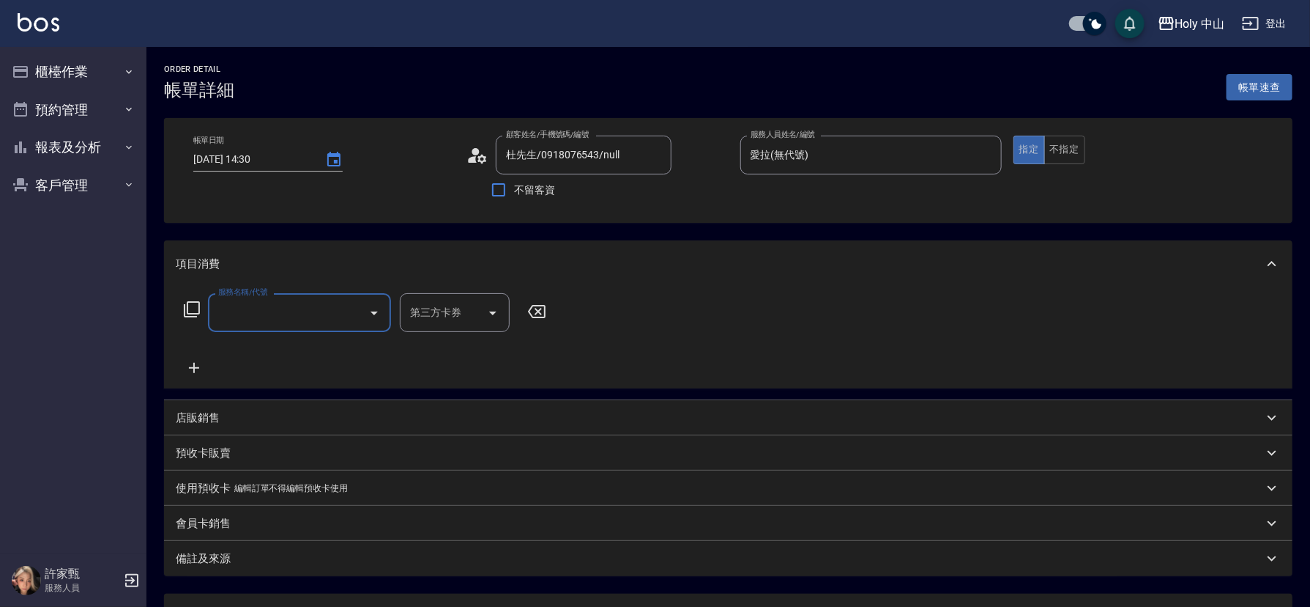
type input "杜先生/0918076543/null"
click at [262, 320] on input "服務名稱/代號" at bounding box center [289, 313] width 148 height 26
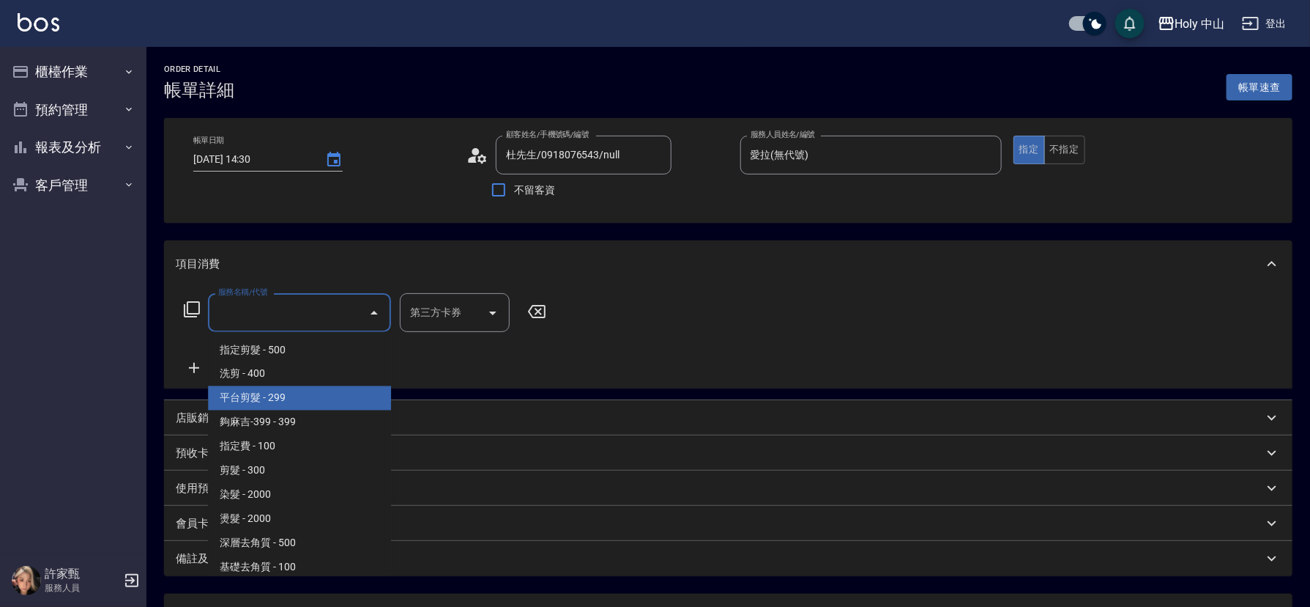
click at [284, 401] on span "平台剪髮 - 299" at bounding box center [299, 398] width 183 height 24
type input "平台剪髮(4)"
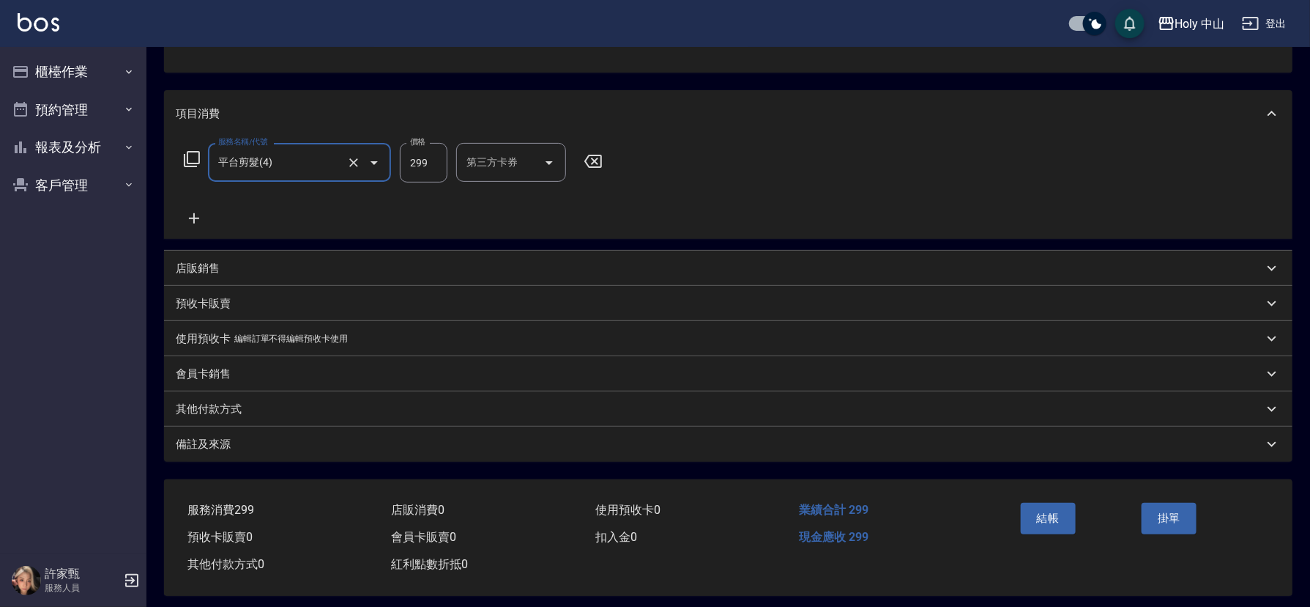
scroll to position [162, 0]
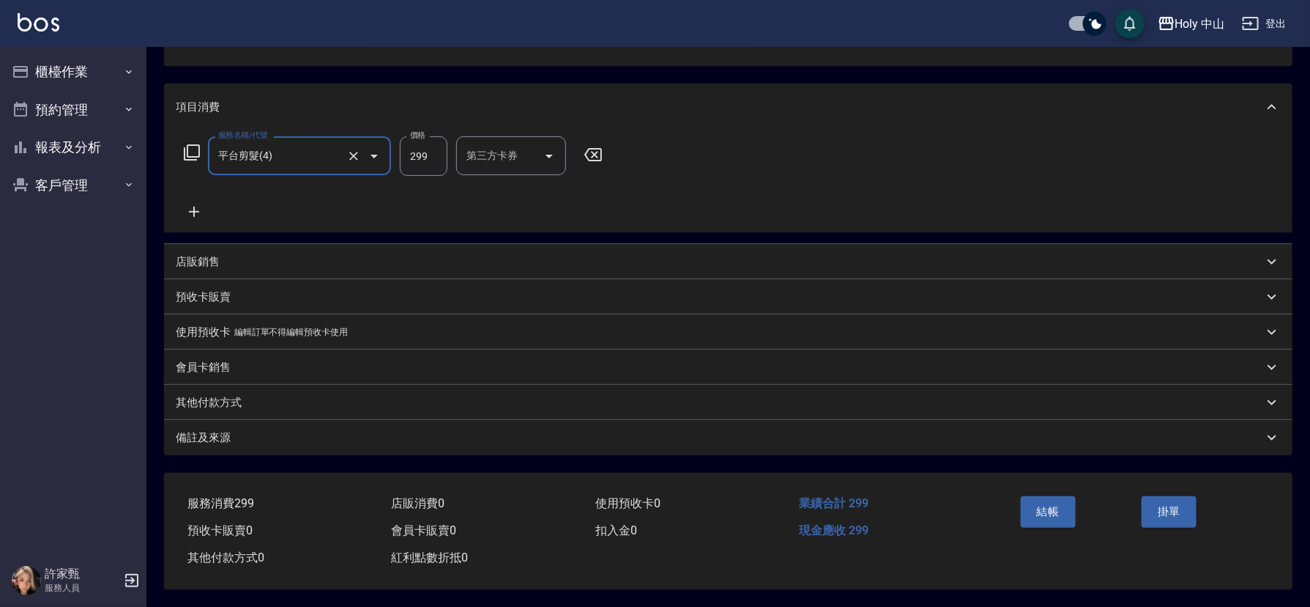
click at [495, 155] on div "第三方卡券 第三方卡券" at bounding box center [511, 155] width 110 height 39
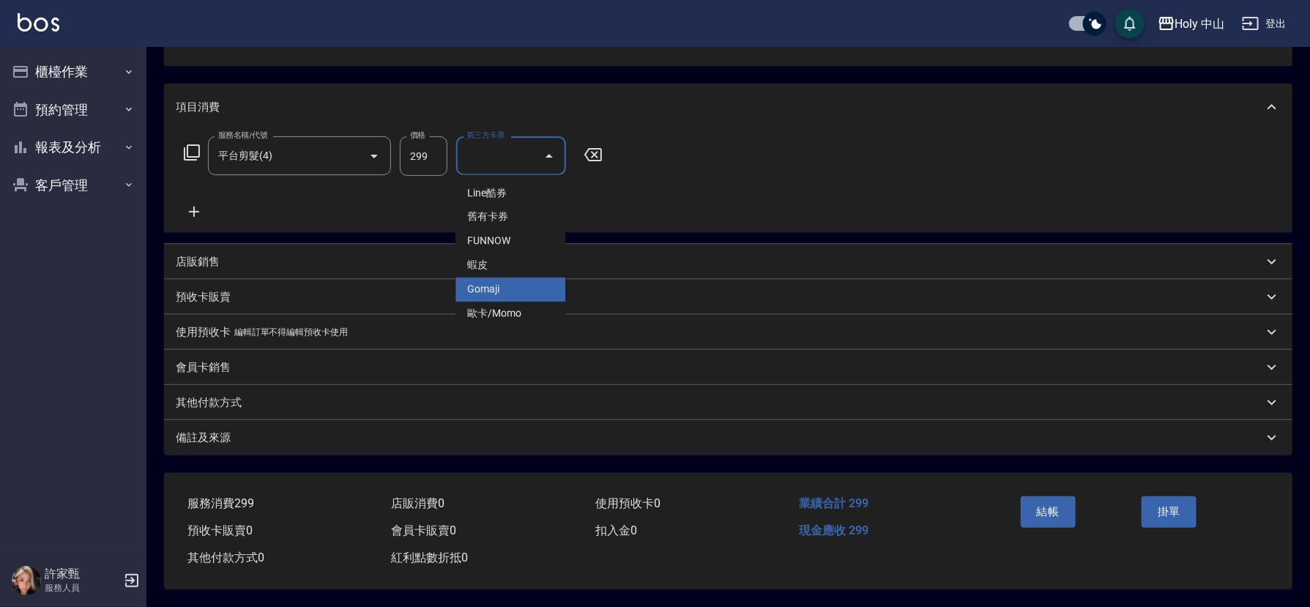
click at [538, 281] on span "Gomaji" at bounding box center [511, 290] width 110 height 24
type input "Gomaji"
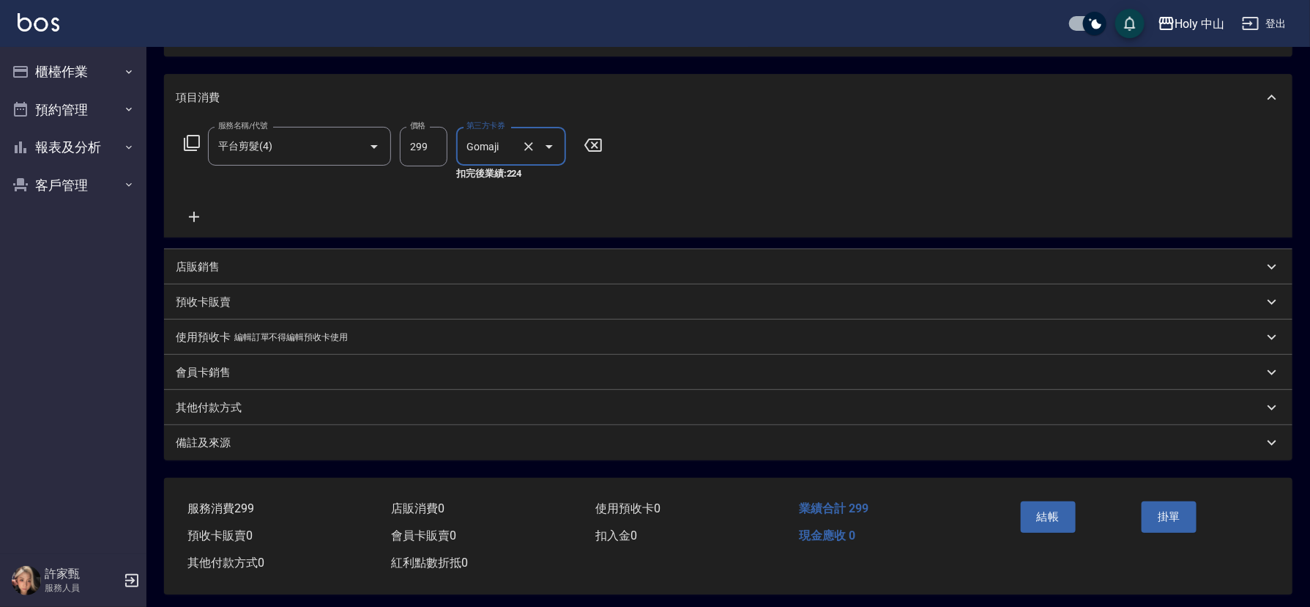
scroll to position [176, 0]
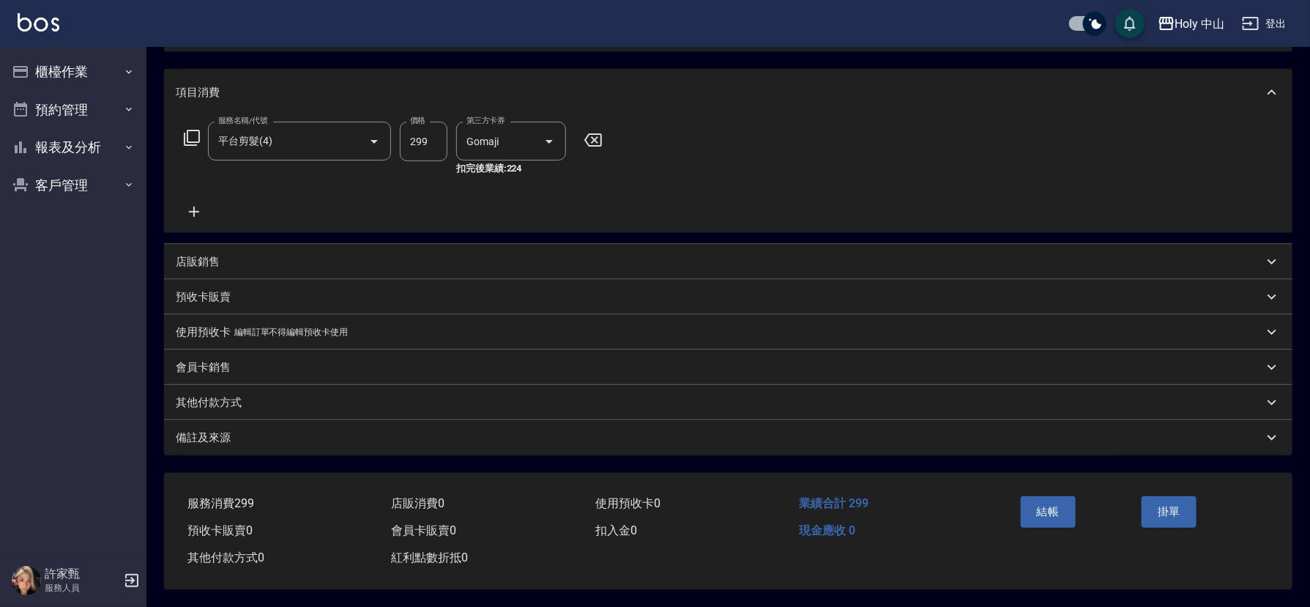
click at [442, 430] on div "備註及來源" at bounding box center [720, 437] width 1088 height 15
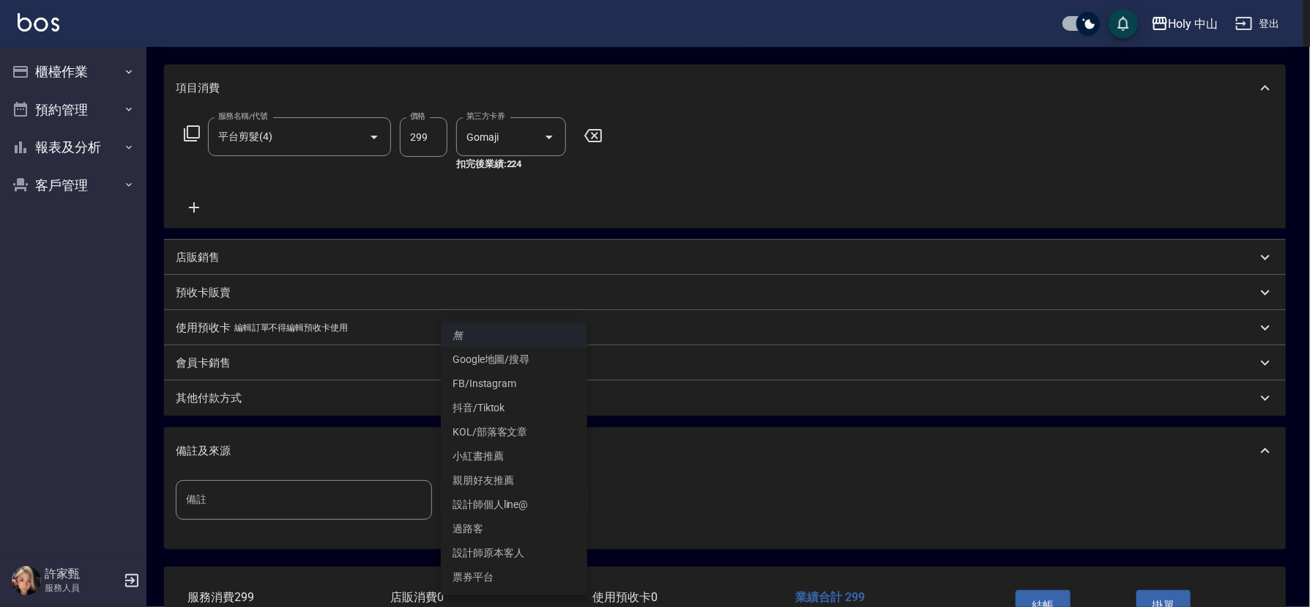
click at [467, 497] on body "Holy 中山 登出 櫃檯作業 打帳單 帳單列表 營業儀表板 現場電腦打卡 預約管理 預約管理 單日預約紀錄 單週預約紀錄 報表及分析 報表目錄 店家日報表 …" at bounding box center [655, 262] width 1310 height 876
click at [510, 548] on li "設計師原本客人" at bounding box center [514, 553] width 147 height 24
type input "設計師原本客人"
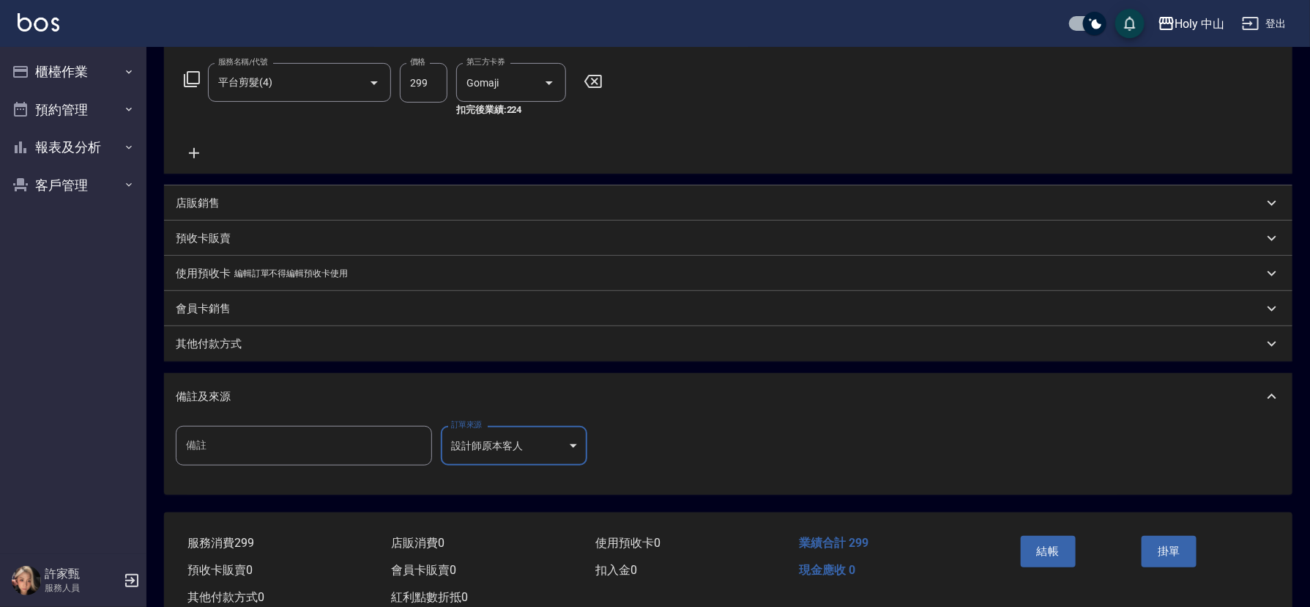
scroll to position [275, 0]
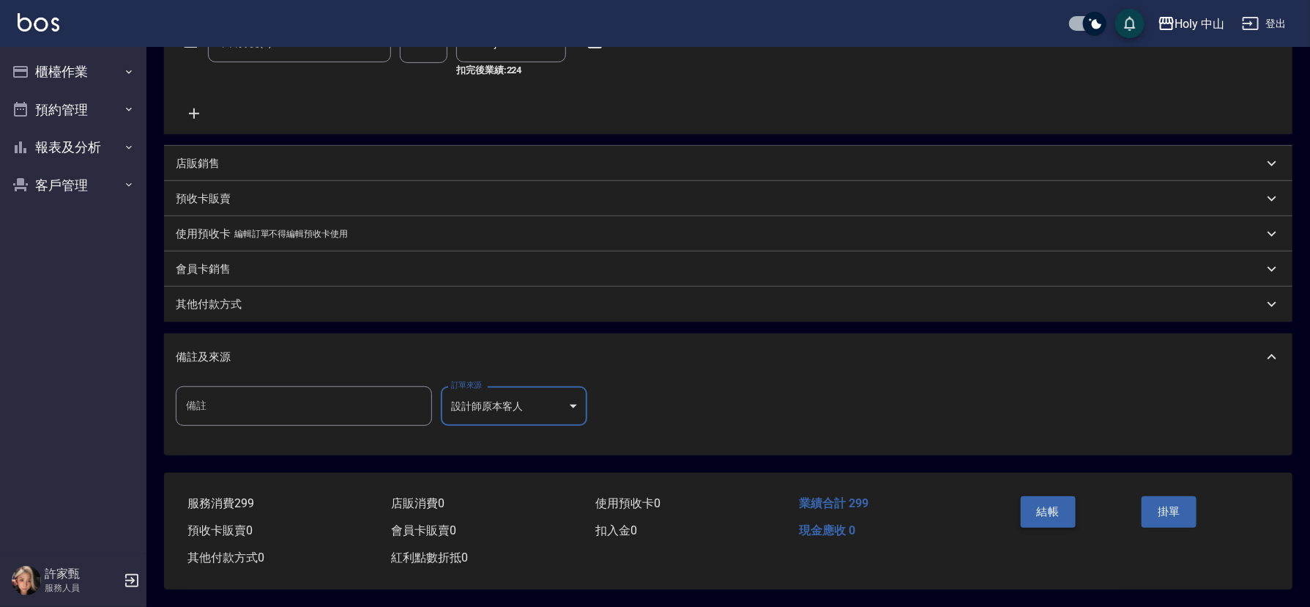
click at [1045, 506] on button "結帳" at bounding box center [1048, 511] width 55 height 31
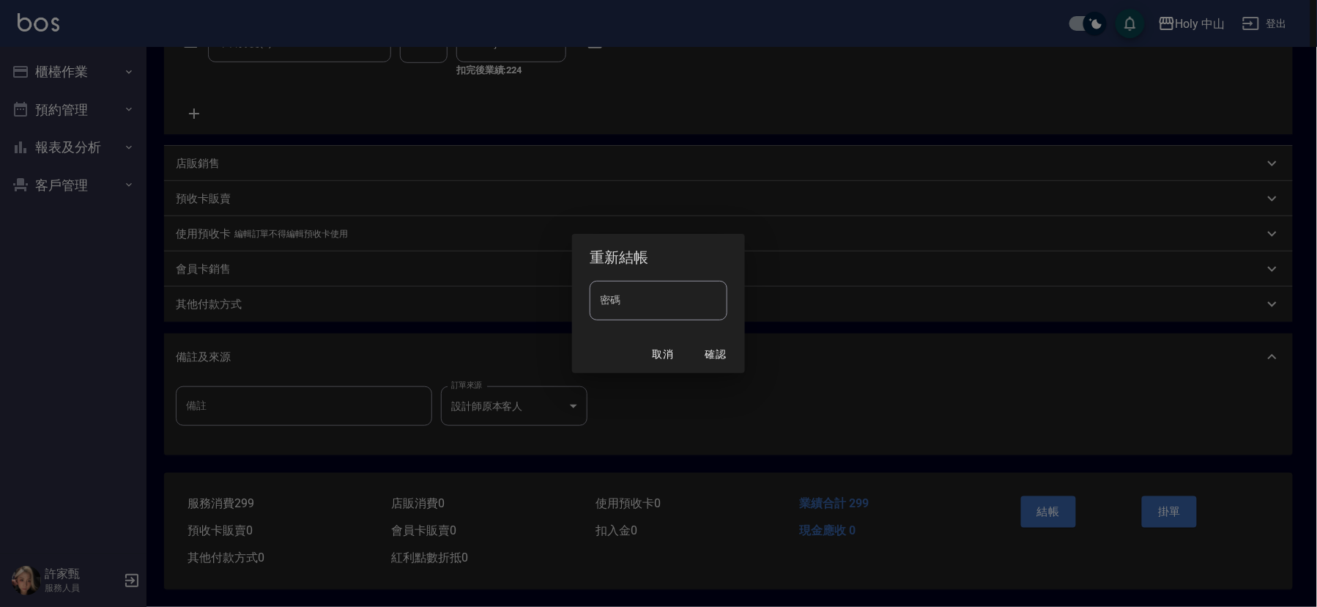
click at [853, 377] on div "重新結帳 密碼 密碼 取消 確認" at bounding box center [658, 303] width 1317 height 607
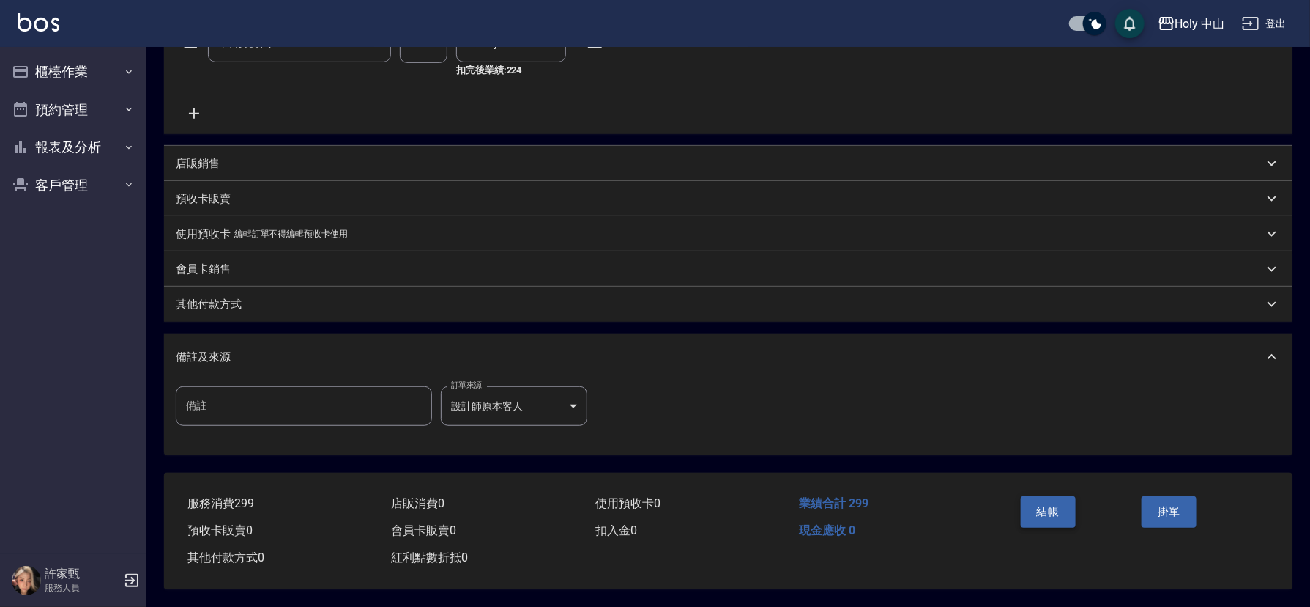
click at [1057, 509] on button "結帳" at bounding box center [1048, 511] width 55 height 31
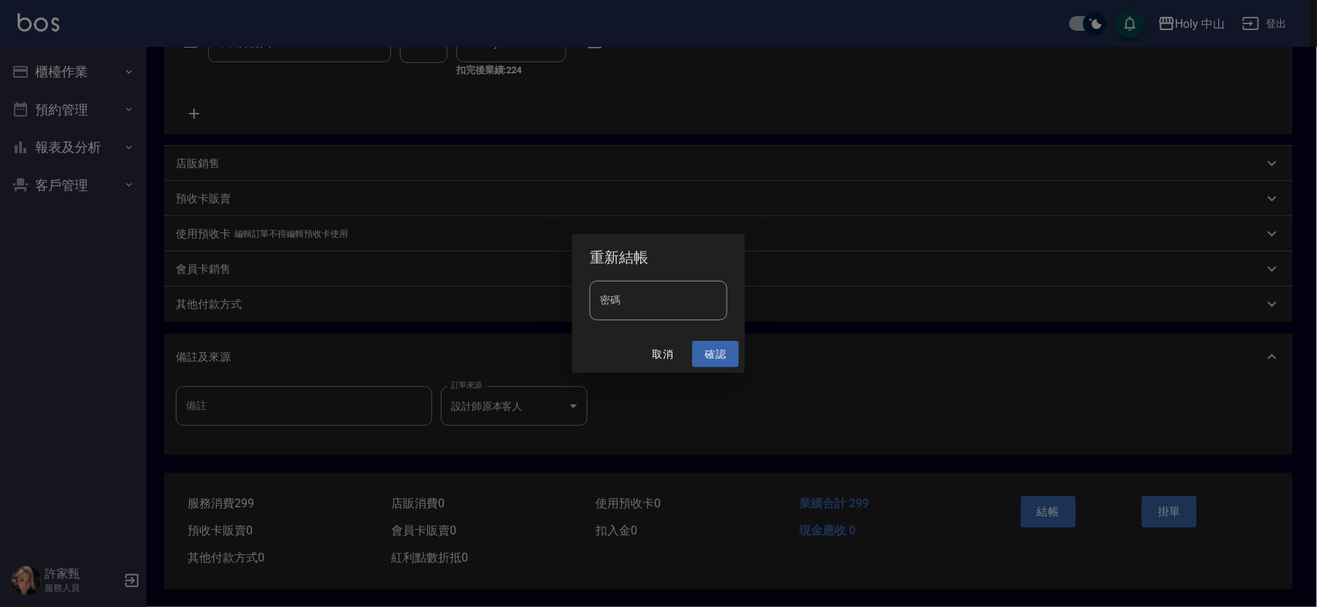
click at [722, 352] on button "確認" at bounding box center [715, 354] width 47 height 27
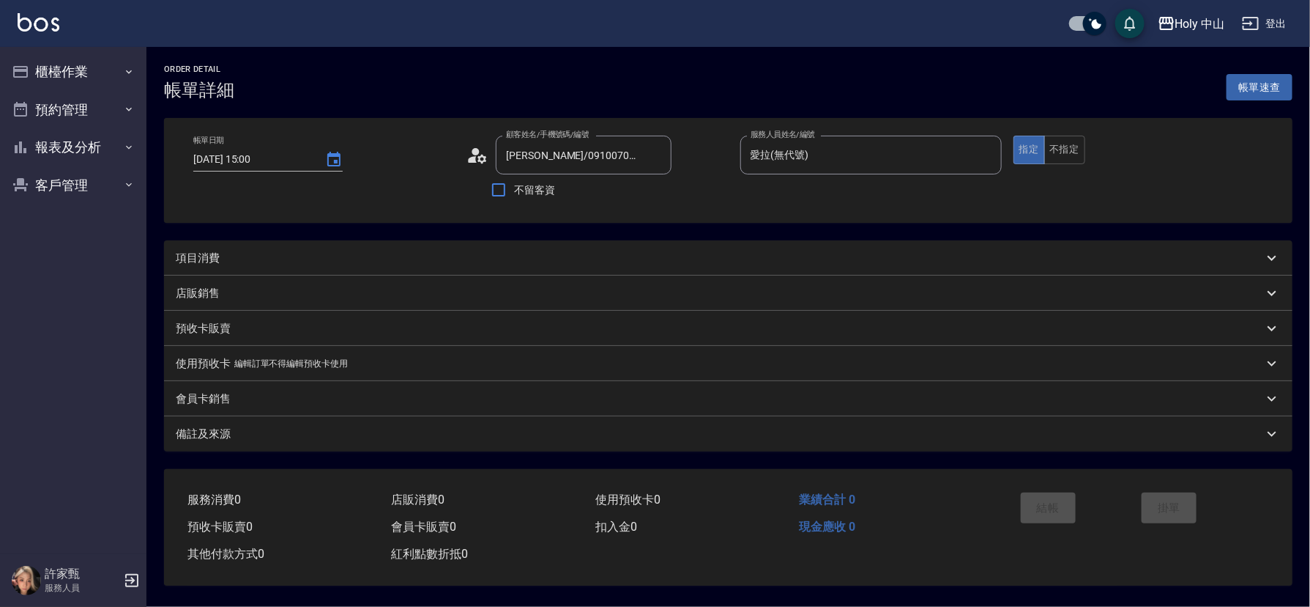
click at [484, 257] on div "項目消費" at bounding box center [720, 258] width 1088 height 15
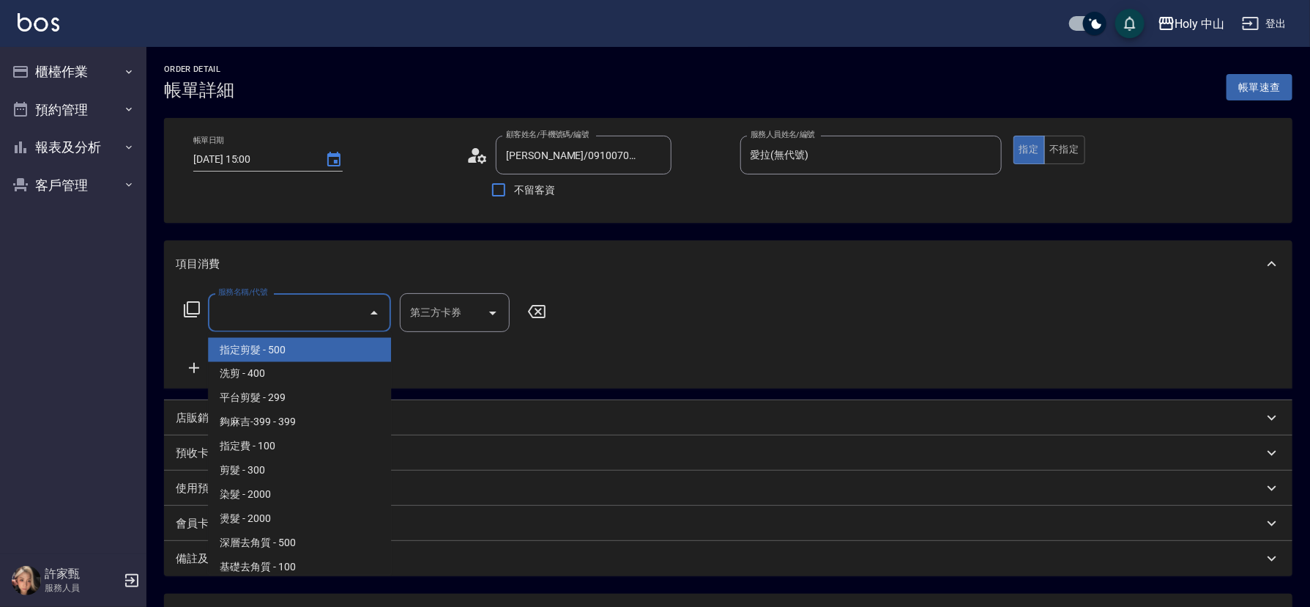
click at [278, 313] on input "服務名稱/代號" at bounding box center [289, 313] width 148 height 26
click at [303, 346] on span "指定剪髮 - 500" at bounding box center [299, 350] width 183 height 24
type input "指定剪髮(1)"
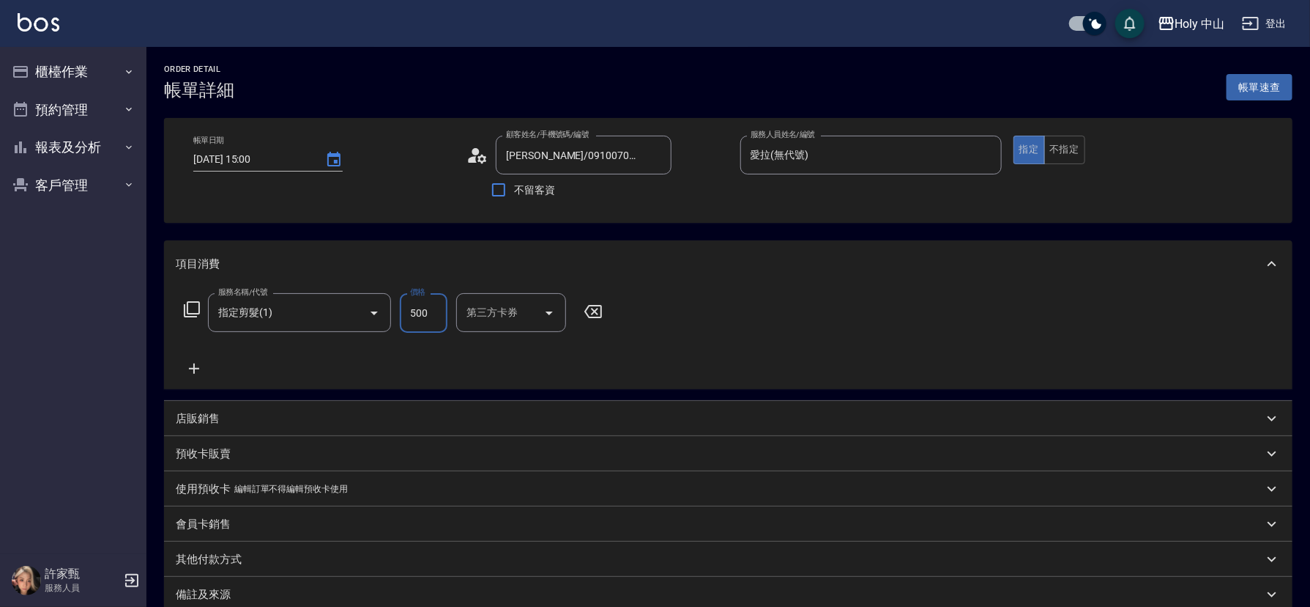
click at [425, 314] on input "500" at bounding box center [424, 313] width 48 height 40
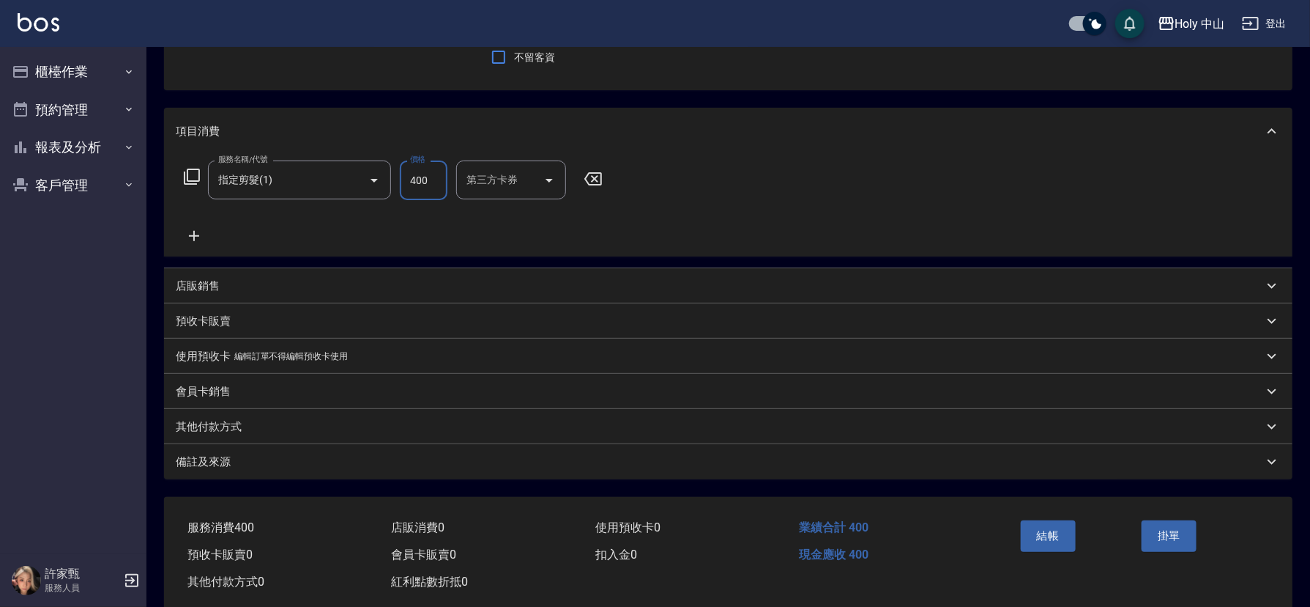
scroll to position [162, 0]
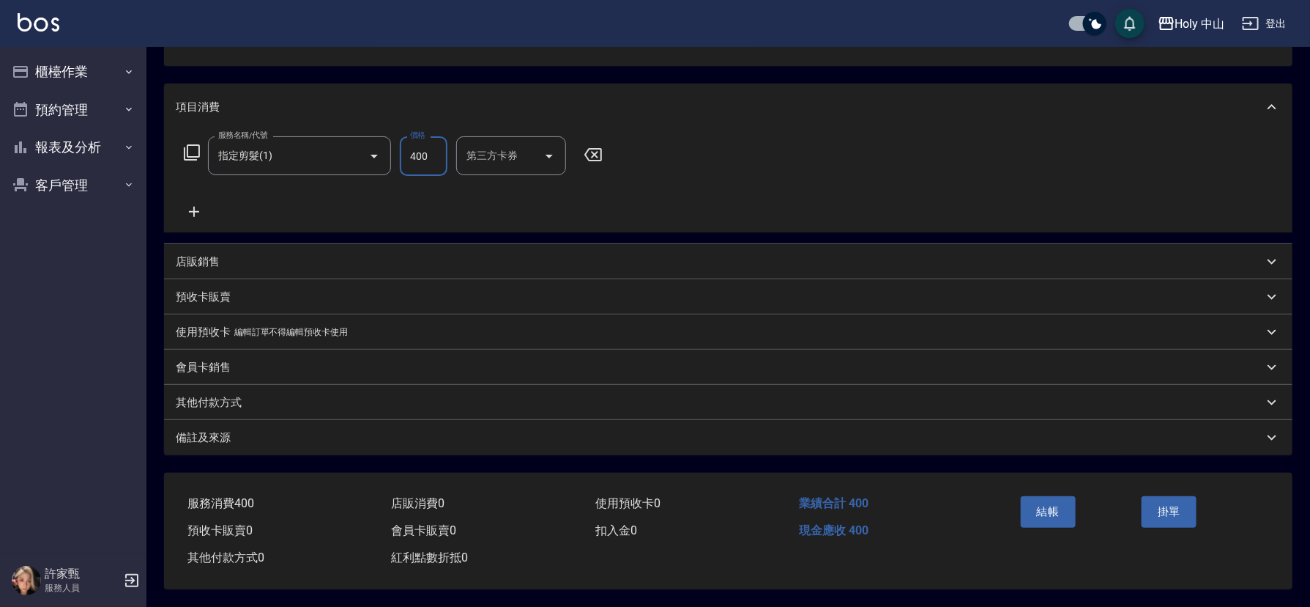
type input "400"
click at [521, 435] on div "備註及來源" at bounding box center [720, 437] width 1088 height 15
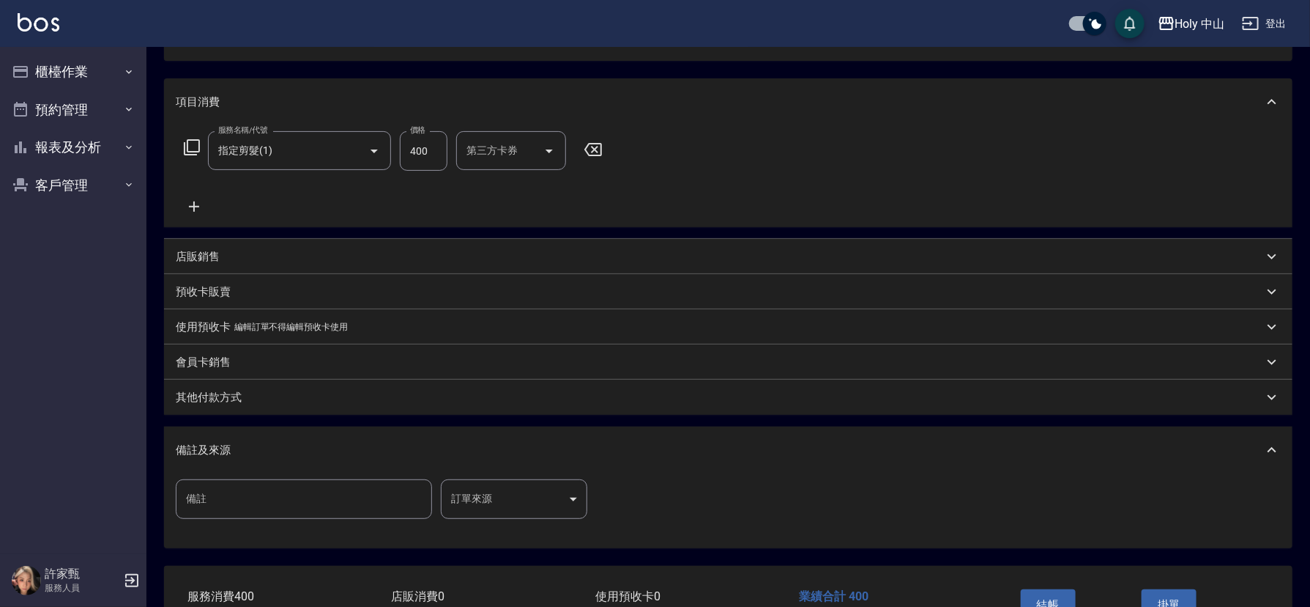
click at [486, 496] on body "Holy 中山 登出 櫃檯作業 打帳單 帳單列表 營業儀表板 現場電腦打卡 預約管理 預約管理 單日預約紀錄 單週預約紀錄 報表及分析 報表目錄 店家日報表 …" at bounding box center [655, 268] width 1310 height 861
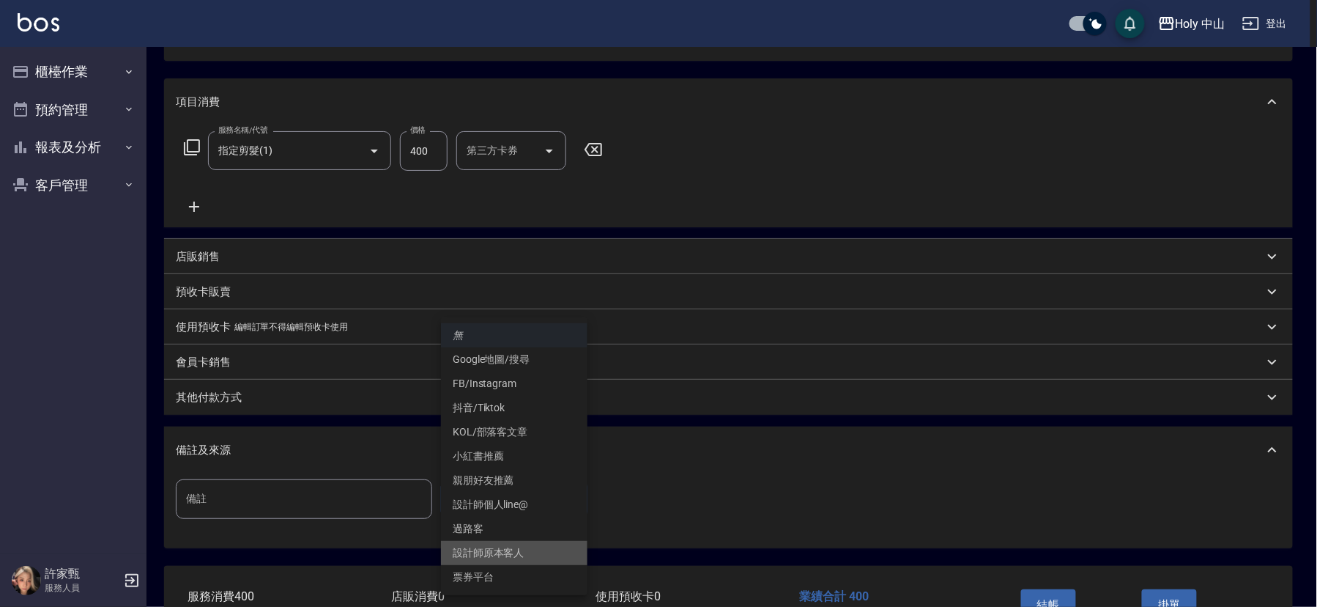
click at [518, 554] on li "設計師原本客人" at bounding box center [514, 553] width 147 height 24
type input "設計師原本客人"
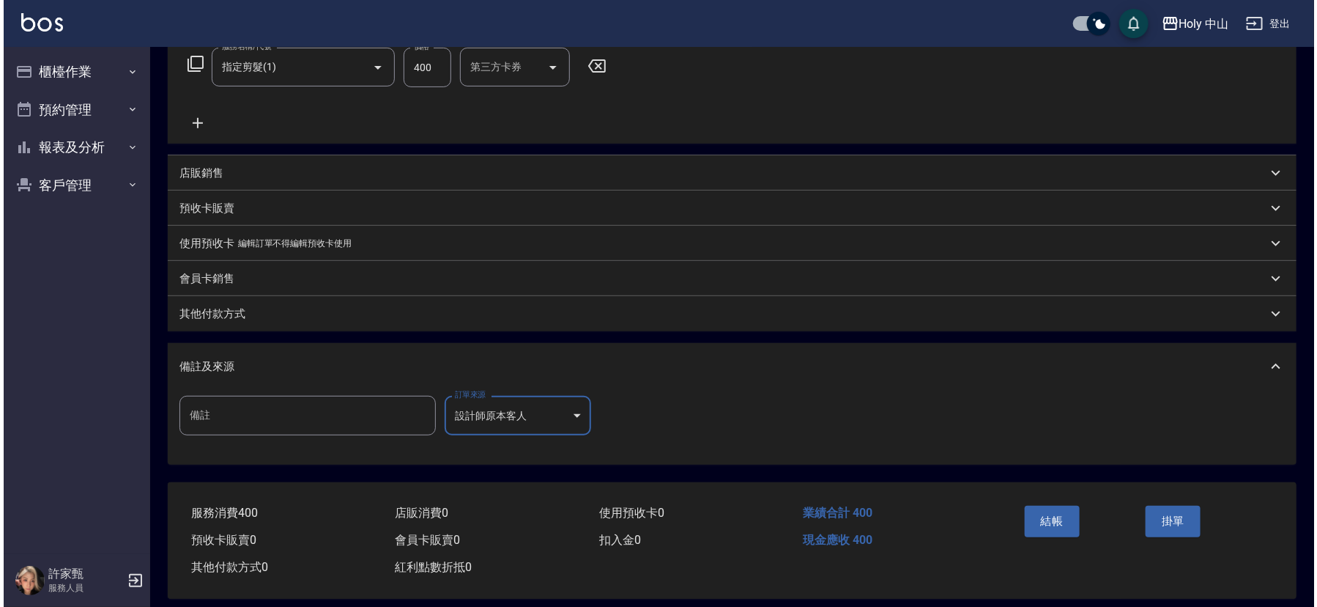
scroll to position [260, 0]
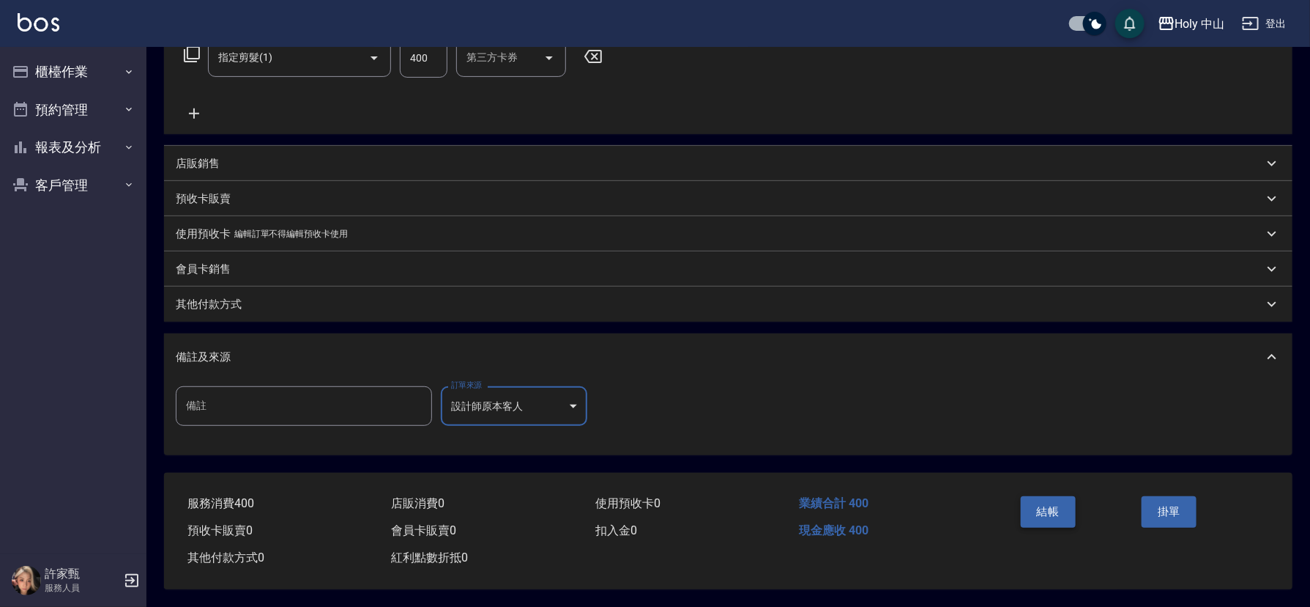
click at [1039, 502] on button "結帳" at bounding box center [1048, 511] width 55 height 31
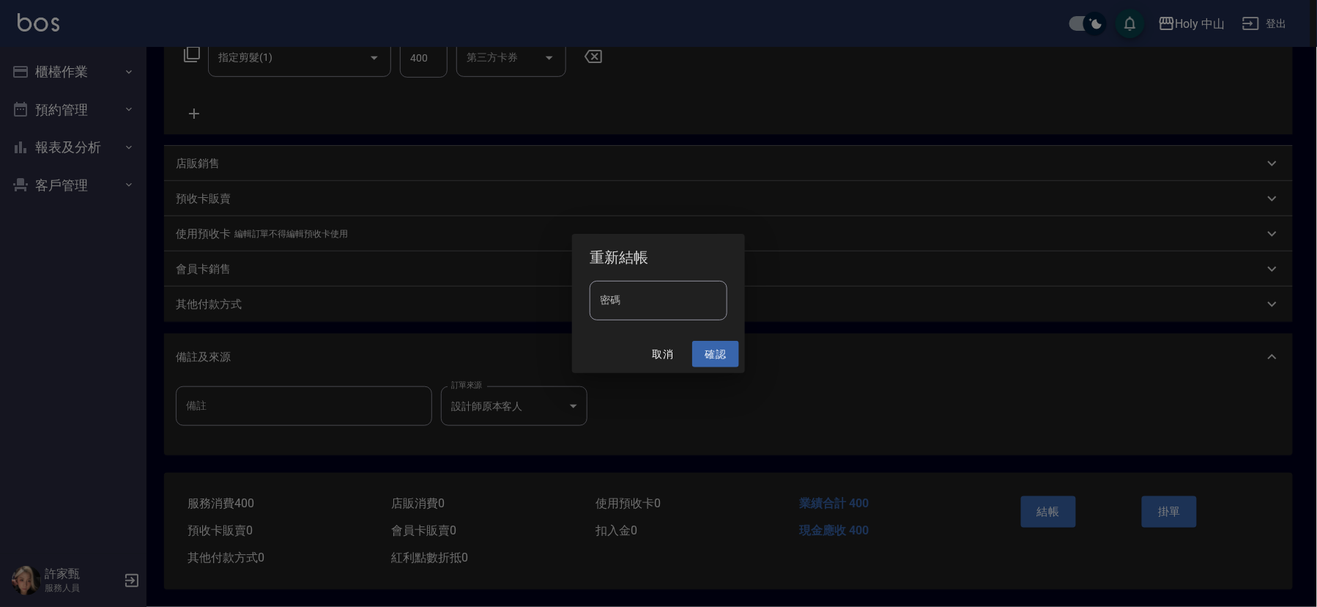
click at [706, 352] on button "確認" at bounding box center [715, 354] width 47 height 27
